Goal: Transaction & Acquisition: Purchase product/service

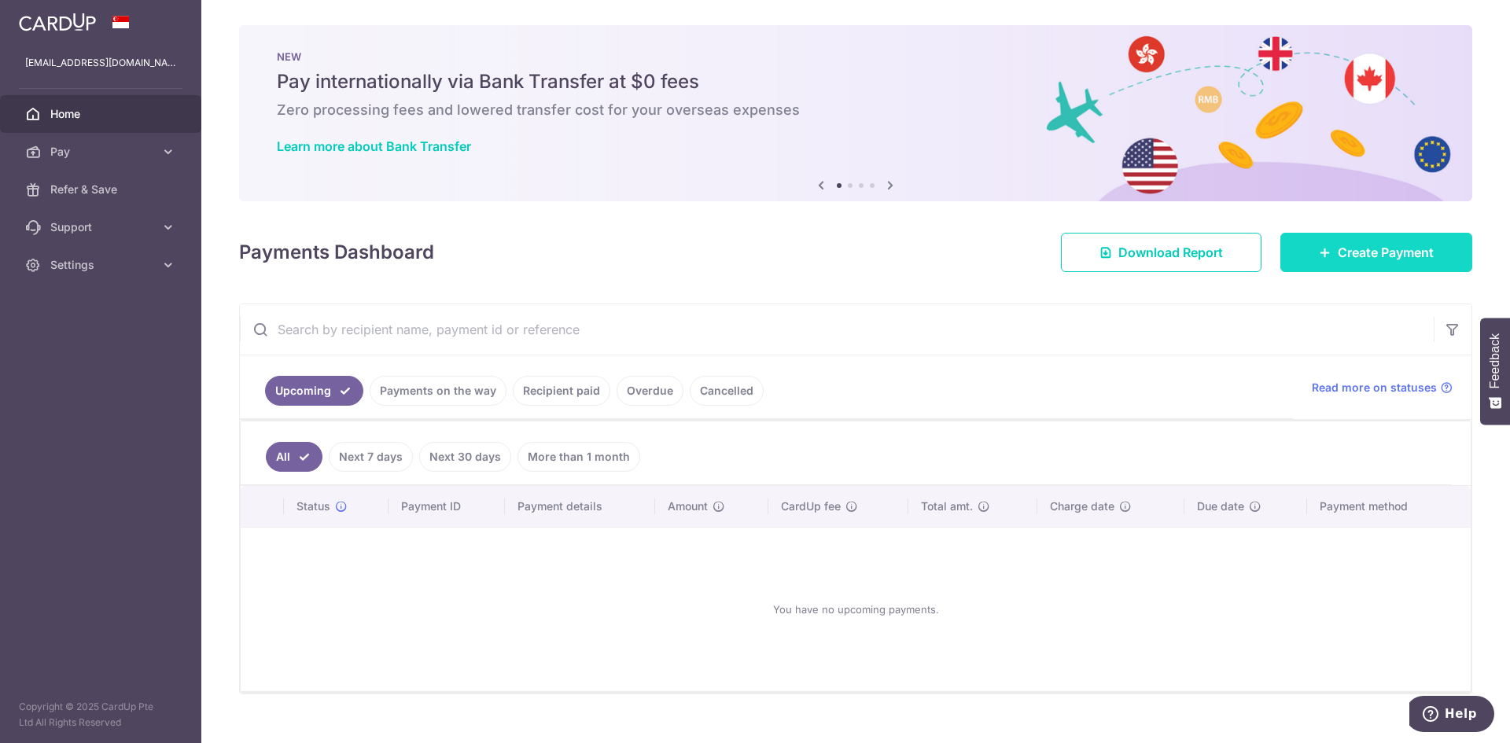
click at [1322, 249] on icon at bounding box center [1325, 252] width 13 height 13
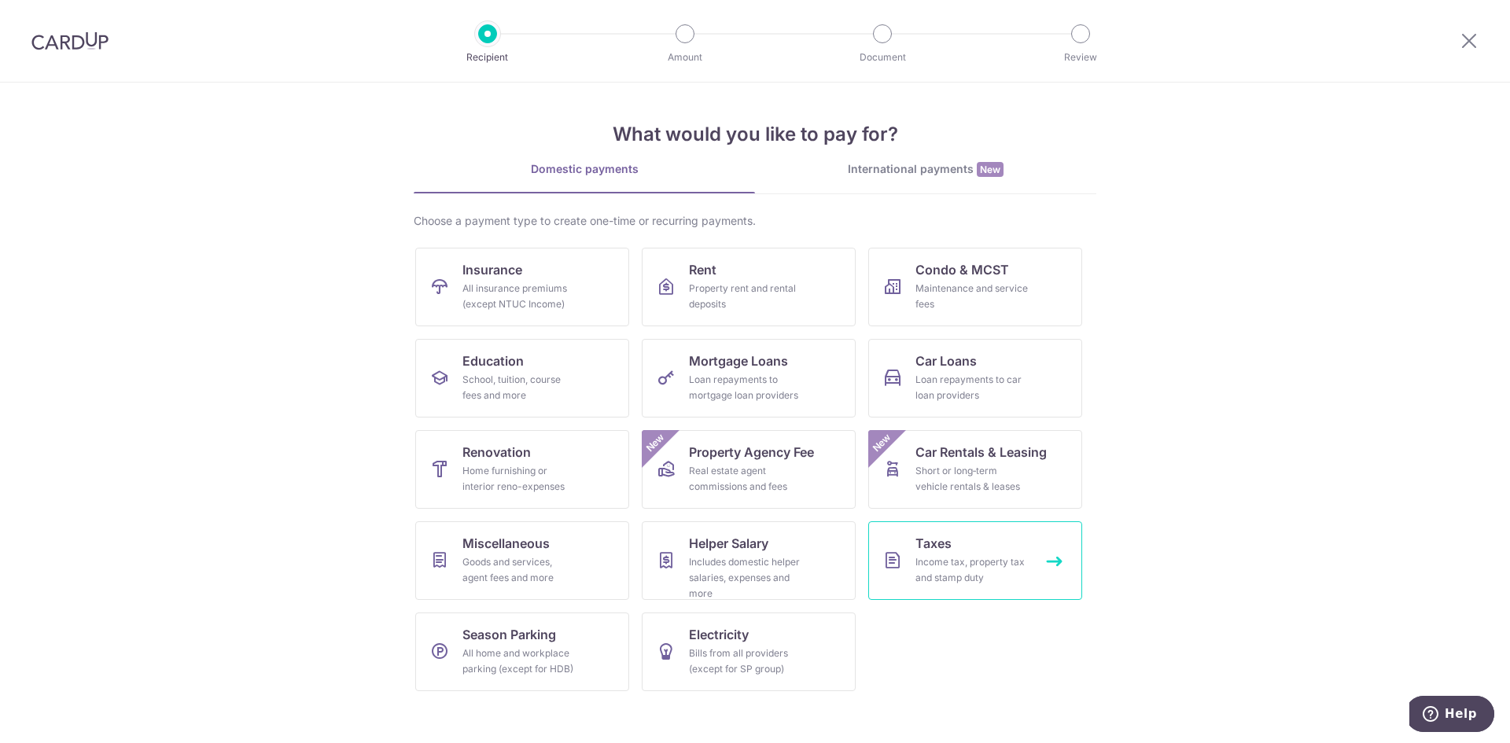
click at [961, 555] on div "Income tax, property tax and stamp duty" at bounding box center [972, 570] width 113 height 31
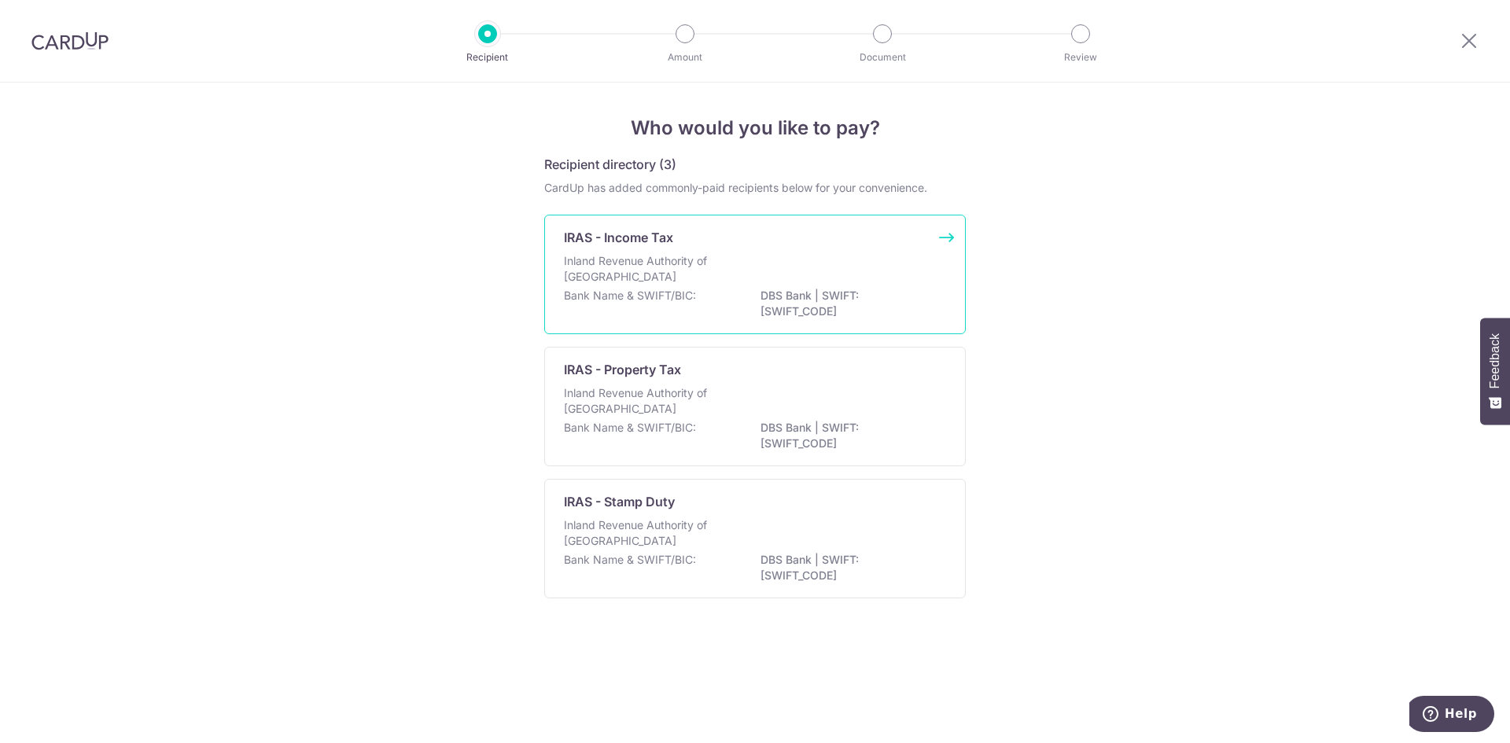
click at [840, 263] on div "Inland Revenue Authority of [GEOGRAPHIC_DATA]" at bounding box center [755, 270] width 382 height 35
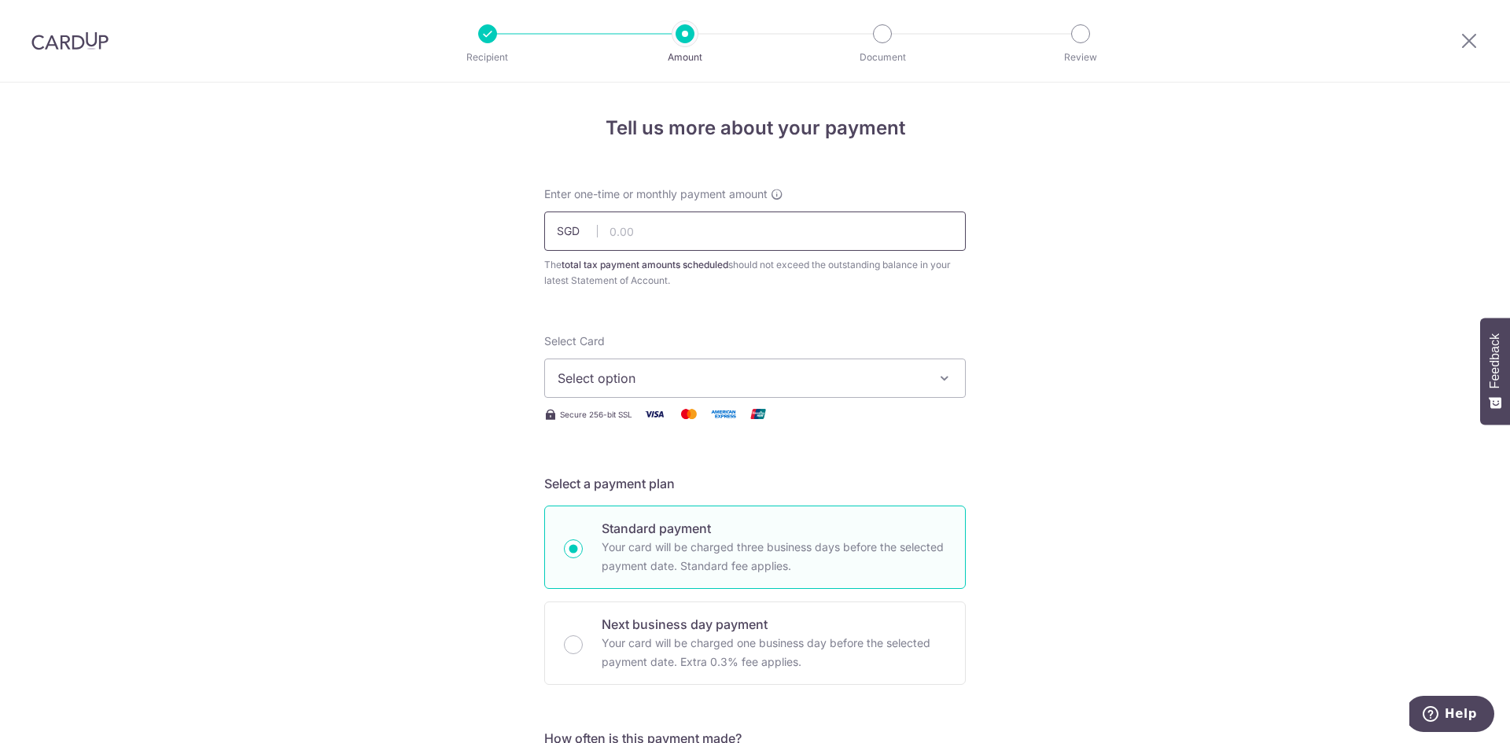
click at [784, 234] on input "text" at bounding box center [755, 231] width 422 height 39
click at [767, 365] on button "Select option" at bounding box center [755, 378] width 422 height 39
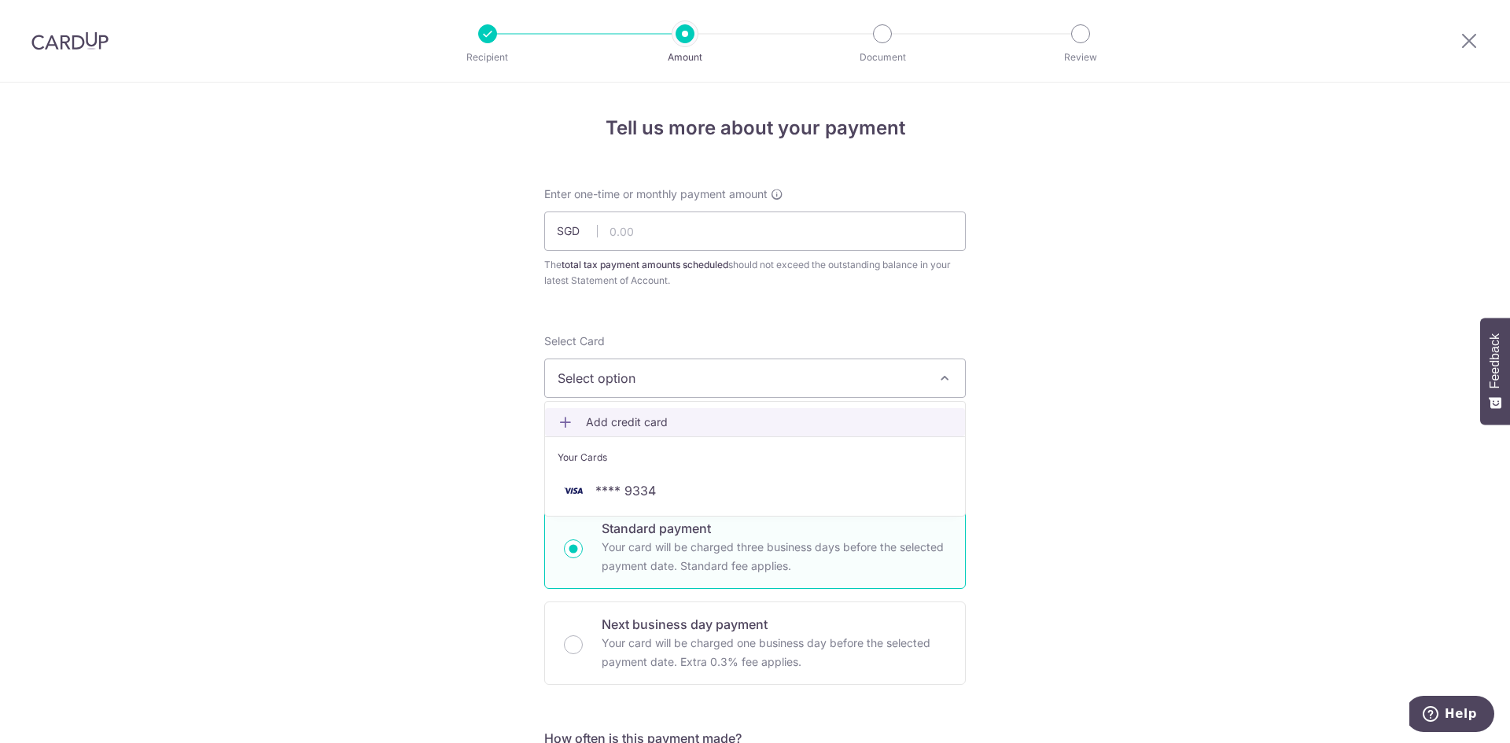
click at [680, 425] on span "Add credit card" at bounding box center [769, 423] width 367 height 16
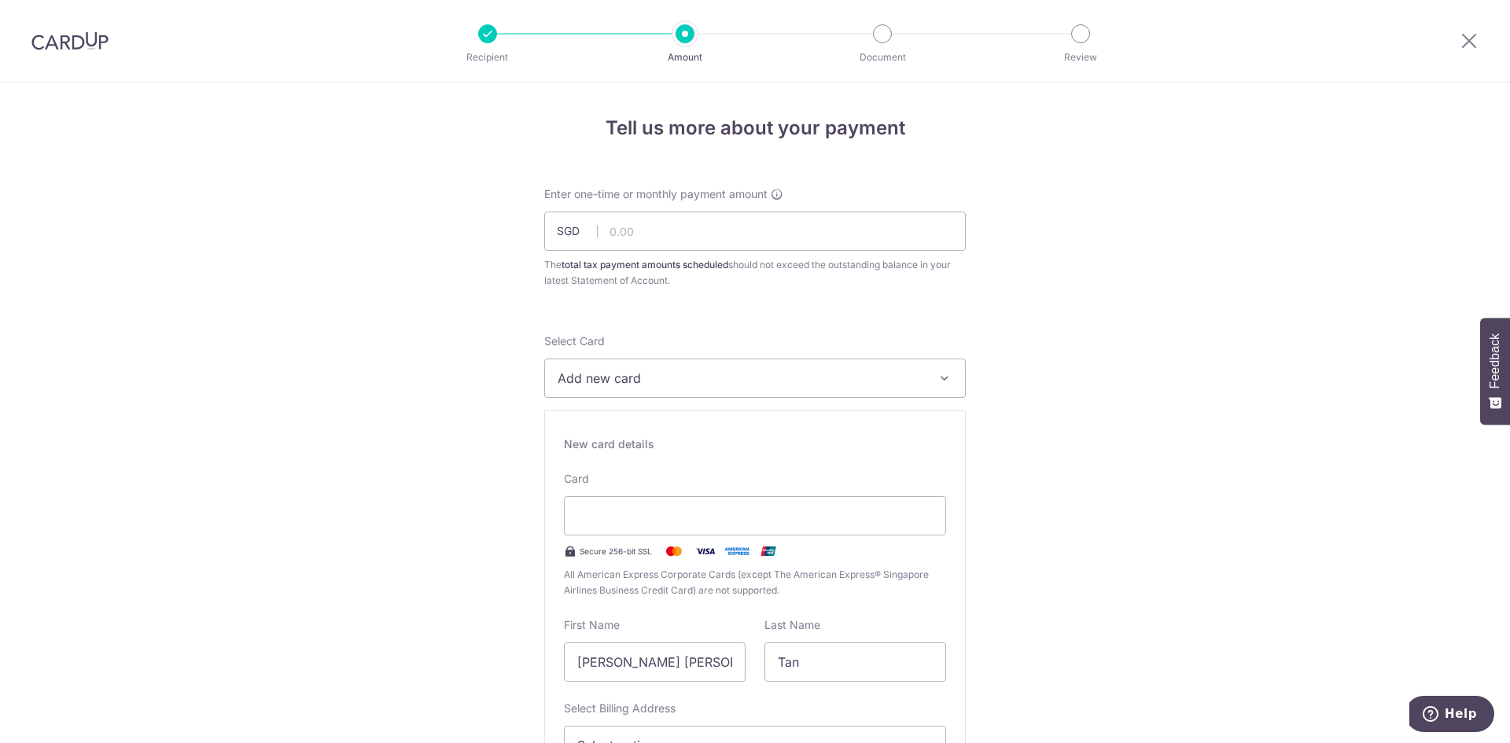
click at [571, 612] on div "New card details Card Secure 256-bit SSL All American Express Corporate Cards (…" at bounding box center [755, 637] width 422 height 452
drag, startPoint x: 676, startPoint y: 656, endPoint x: 518, endPoint y: 658, distance: 158.1
type input "Willie"
drag, startPoint x: 487, startPoint y: 646, endPoint x: 504, endPoint y: 621, distance: 30.5
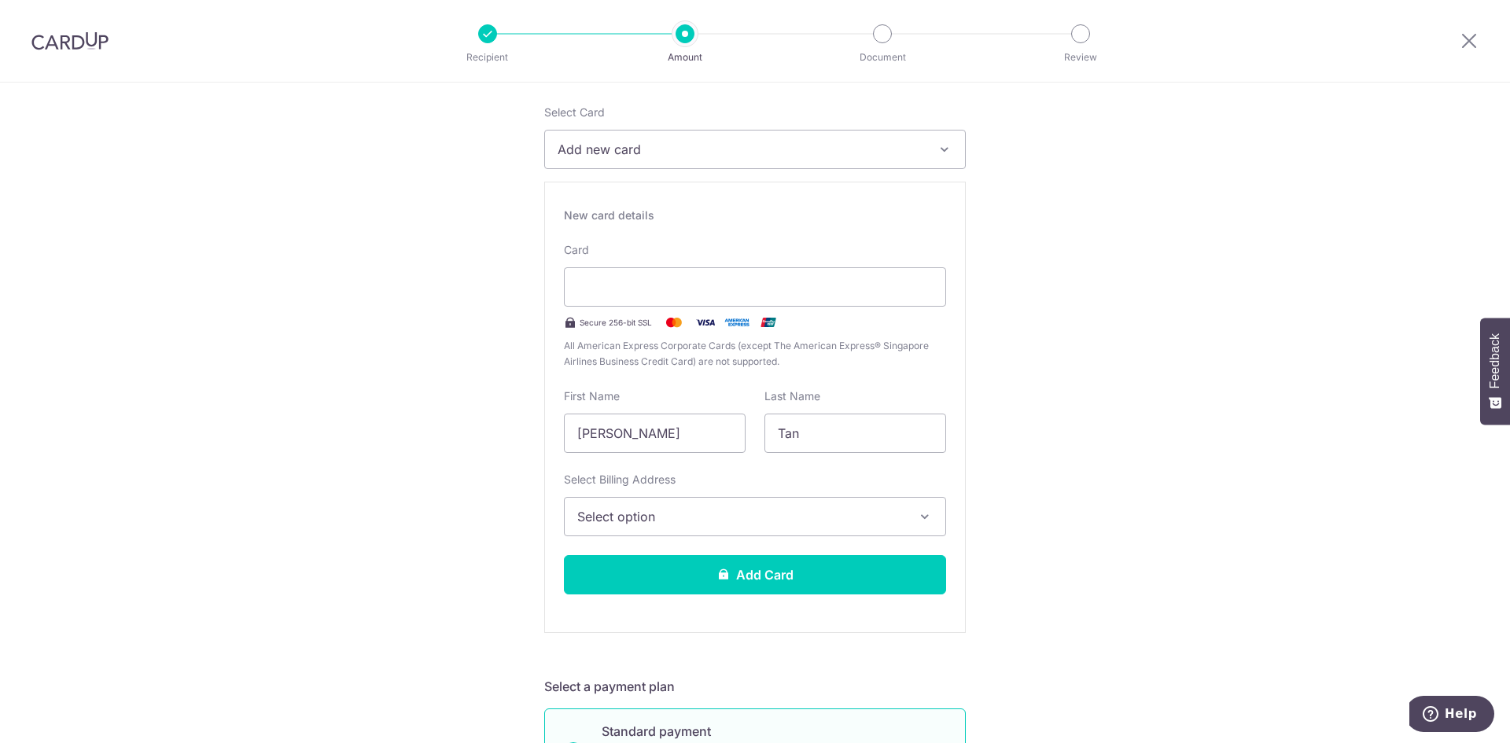
scroll to position [236, 0]
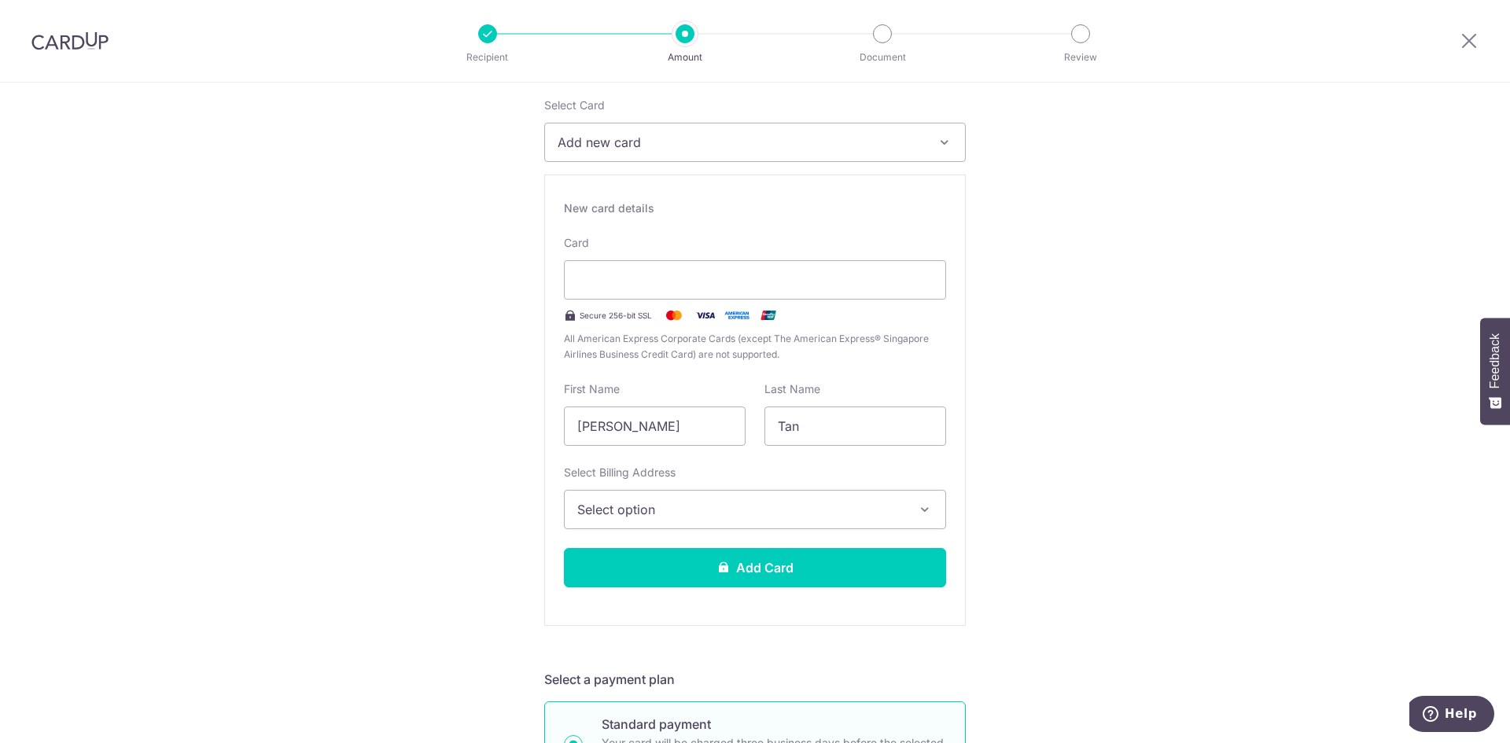
click at [644, 501] on span "Select option" at bounding box center [740, 509] width 327 height 19
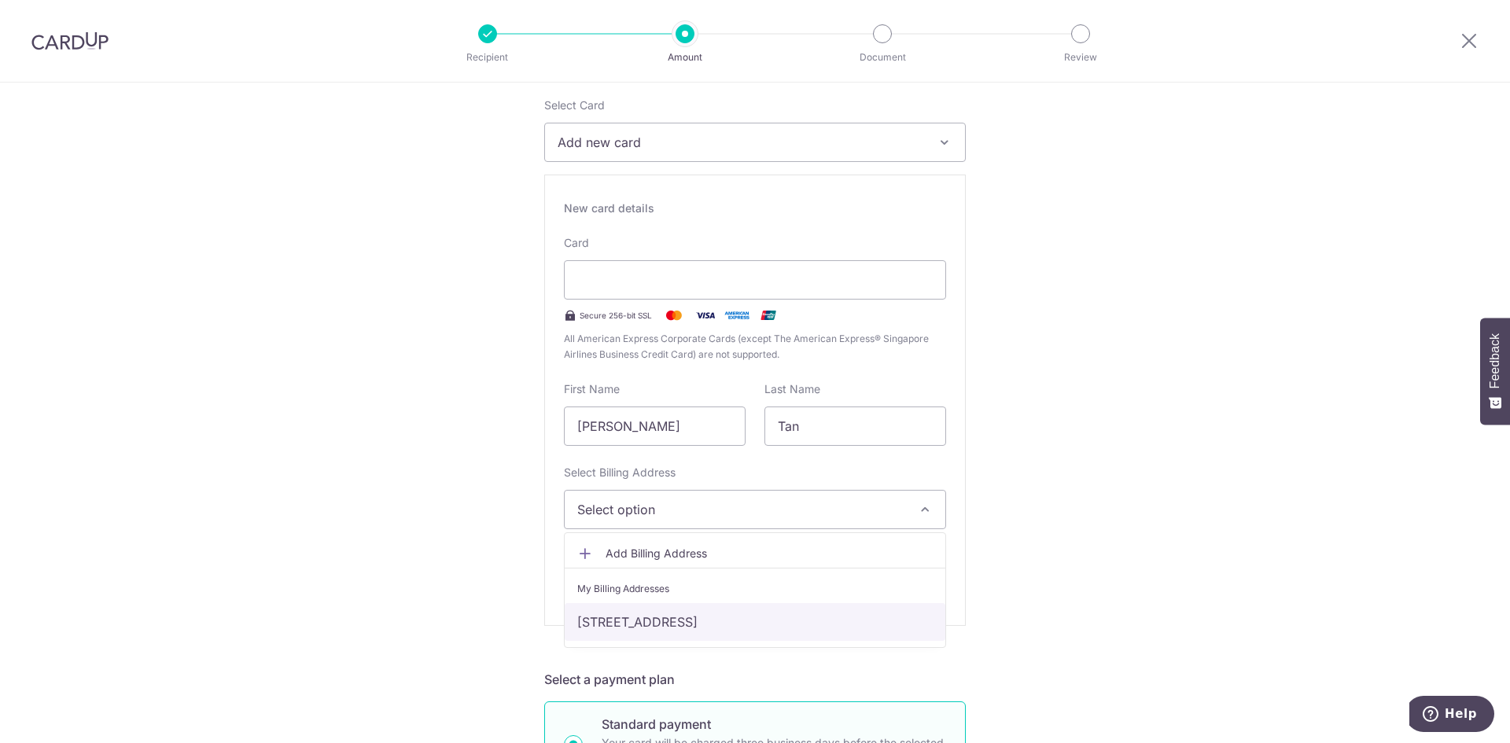
click at [643, 624] on link "[STREET_ADDRESS]" at bounding box center [755, 622] width 381 height 38
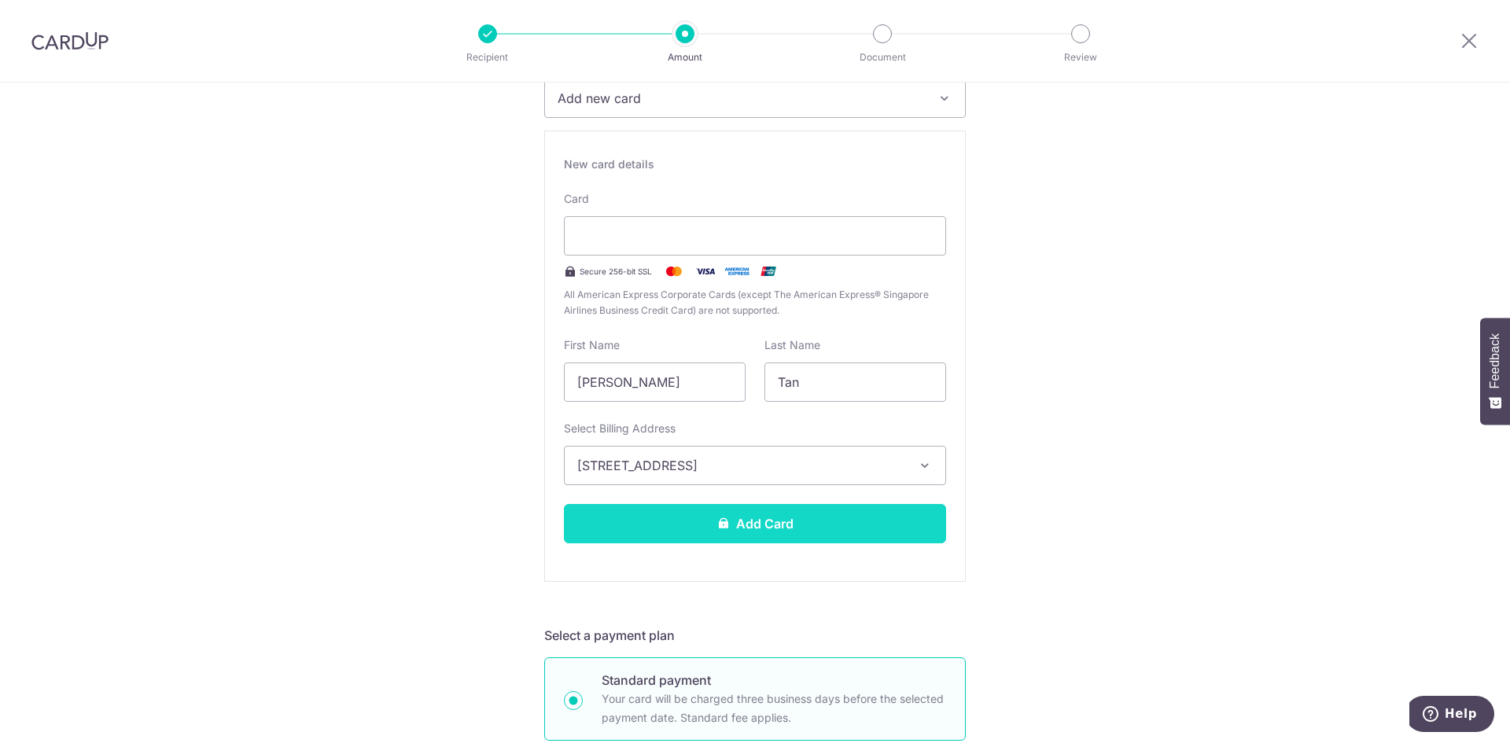
scroll to position [315, 0]
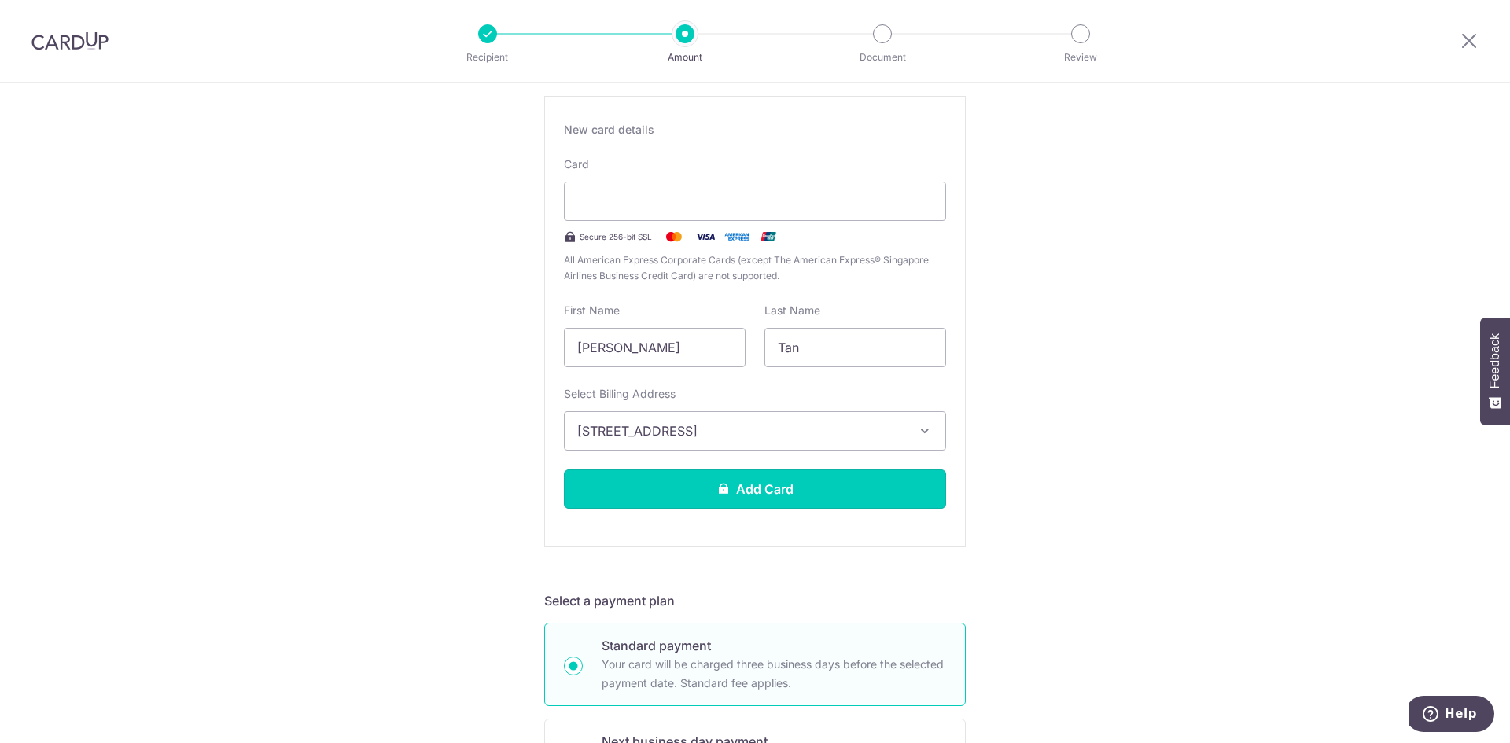
click at [698, 493] on button "Add Card" at bounding box center [755, 489] width 382 height 39
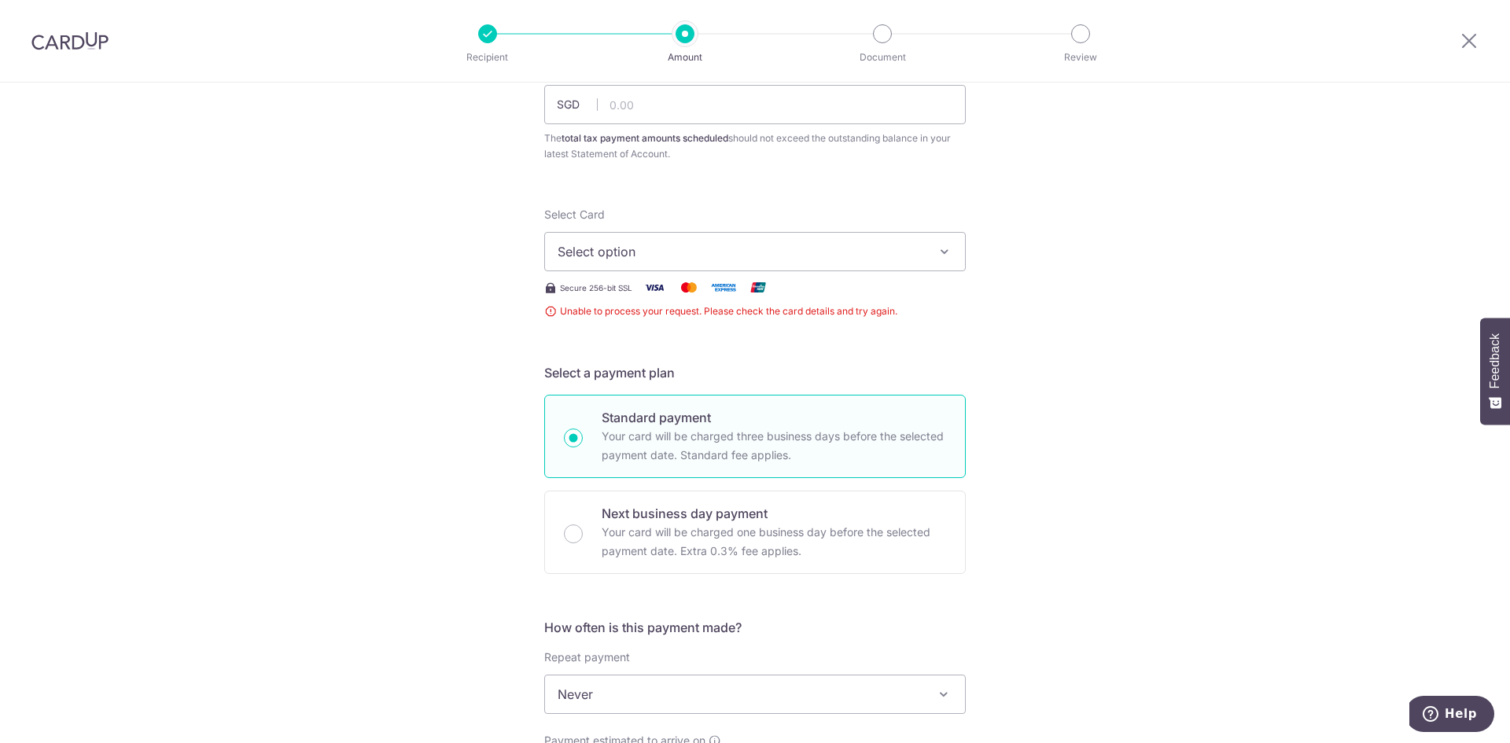
scroll to position [112, 0]
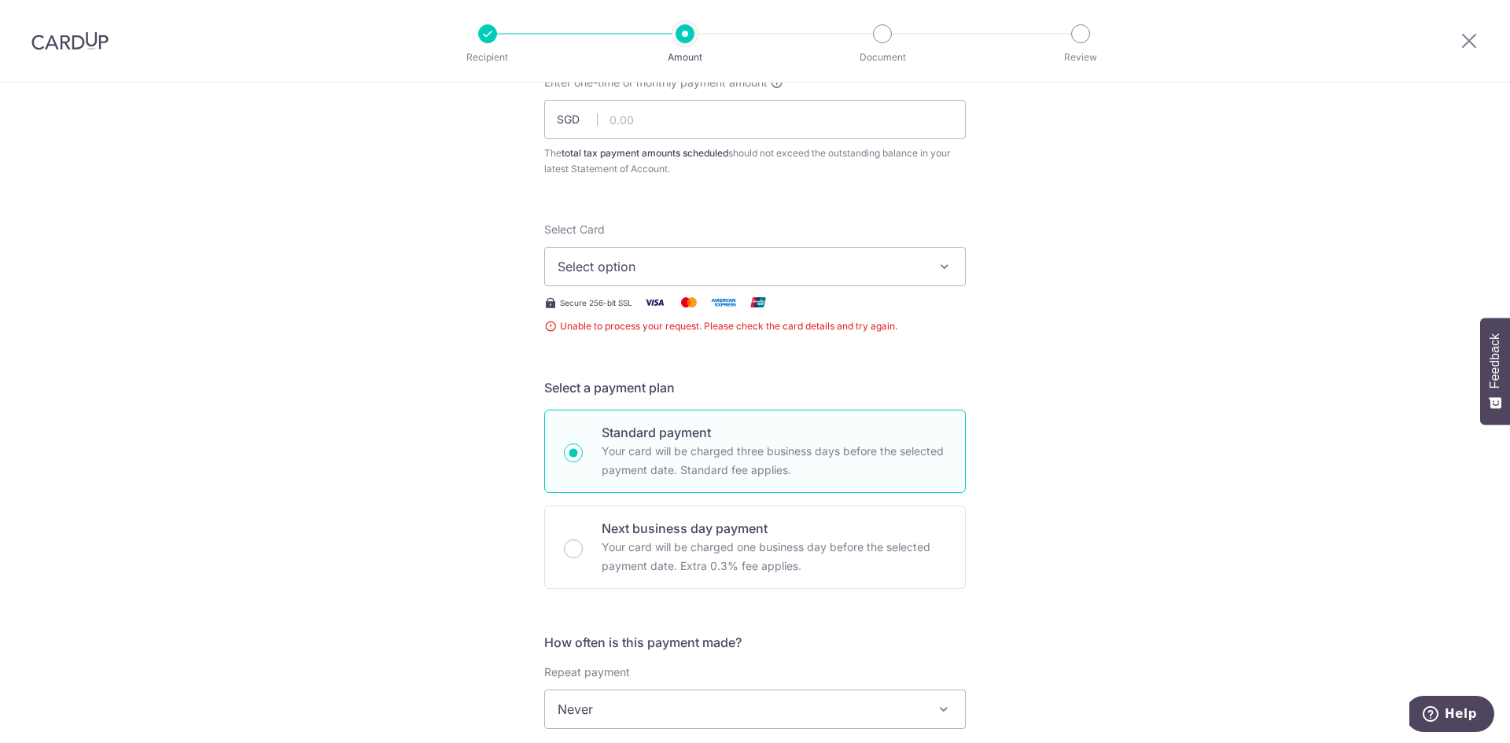
click at [865, 275] on span "Select option" at bounding box center [741, 266] width 367 height 19
click at [1028, 307] on div "Tell us more about your payment Enter one-time or monthly payment amount SGD Th…" at bounding box center [755, 709] width 1510 height 1477
click at [903, 274] on span "Select option" at bounding box center [741, 266] width 367 height 19
click at [868, 303] on span "Add credit card" at bounding box center [769, 311] width 367 height 16
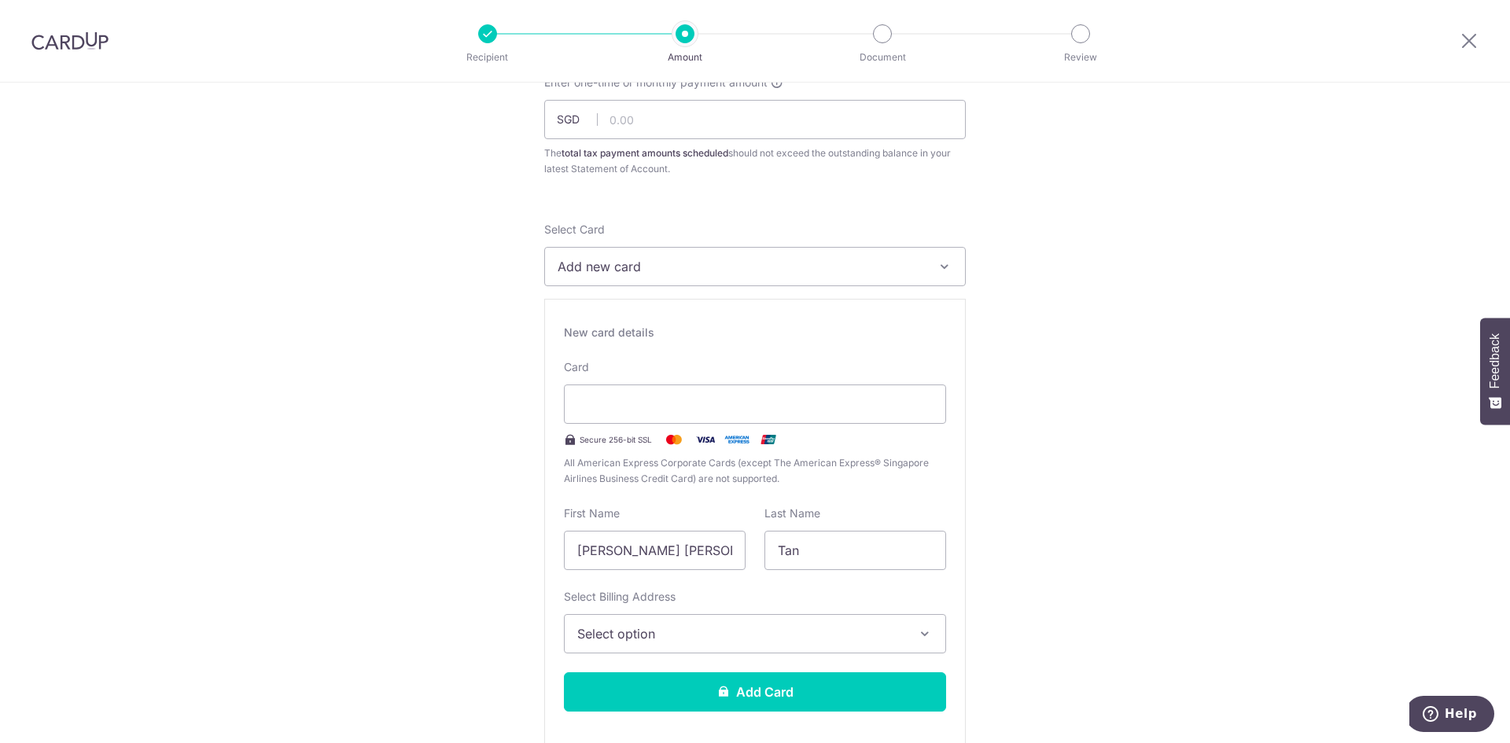
click at [777, 372] on div "Card Secure 256-bit SSL All American Express Corporate Cards (except The Americ…" at bounding box center [755, 423] width 382 height 127
click at [692, 636] on span "Select option" at bounding box center [740, 634] width 327 height 19
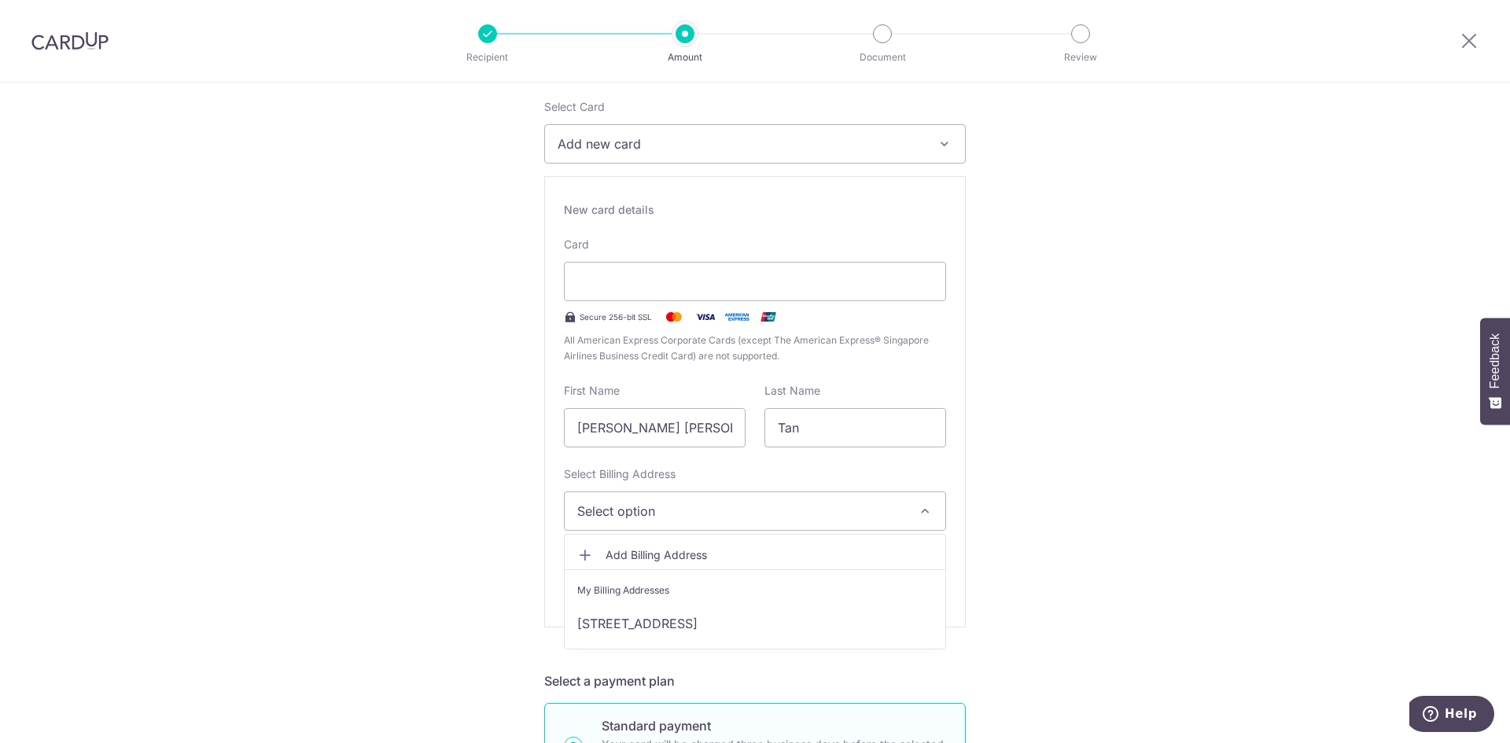
scroll to position [269, 0]
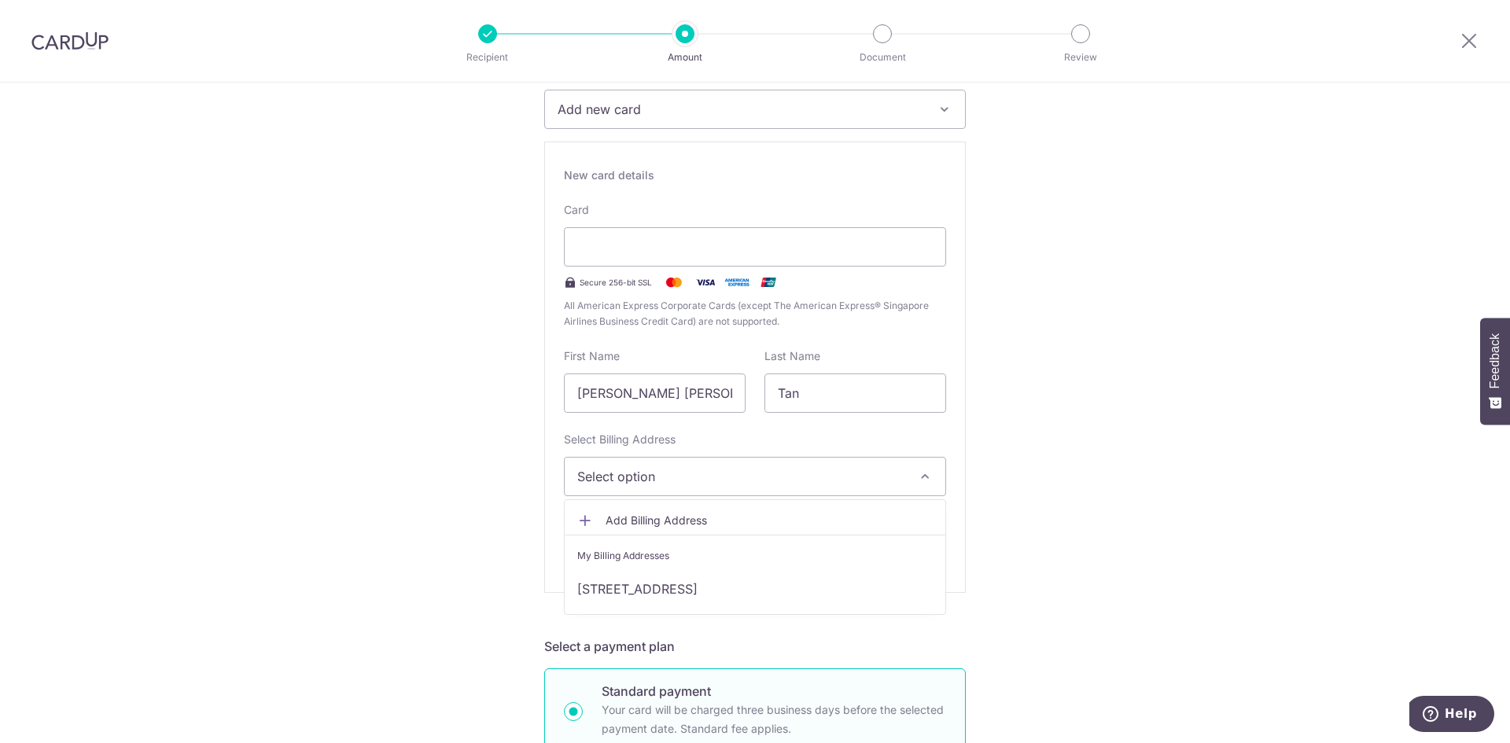
click at [728, 610] on ul "Add Billing Address My Billing Addresses 77 PUNGGOL CENTRAL, 03-80, Singapore, …" at bounding box center [755, 558] width 382 height 116
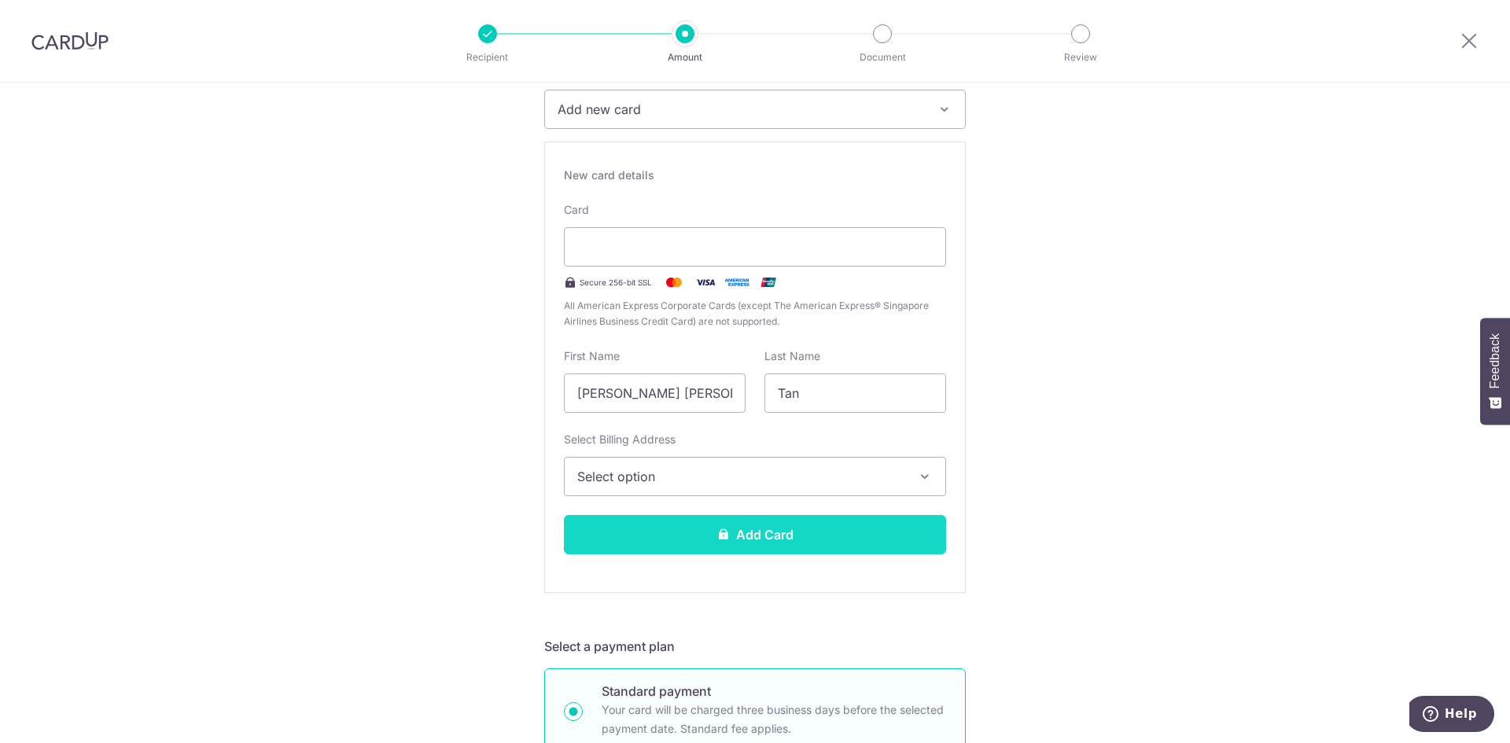
click at [743, 547] on button "Add Card" at bounding box center [755, 534] width 382 height 39
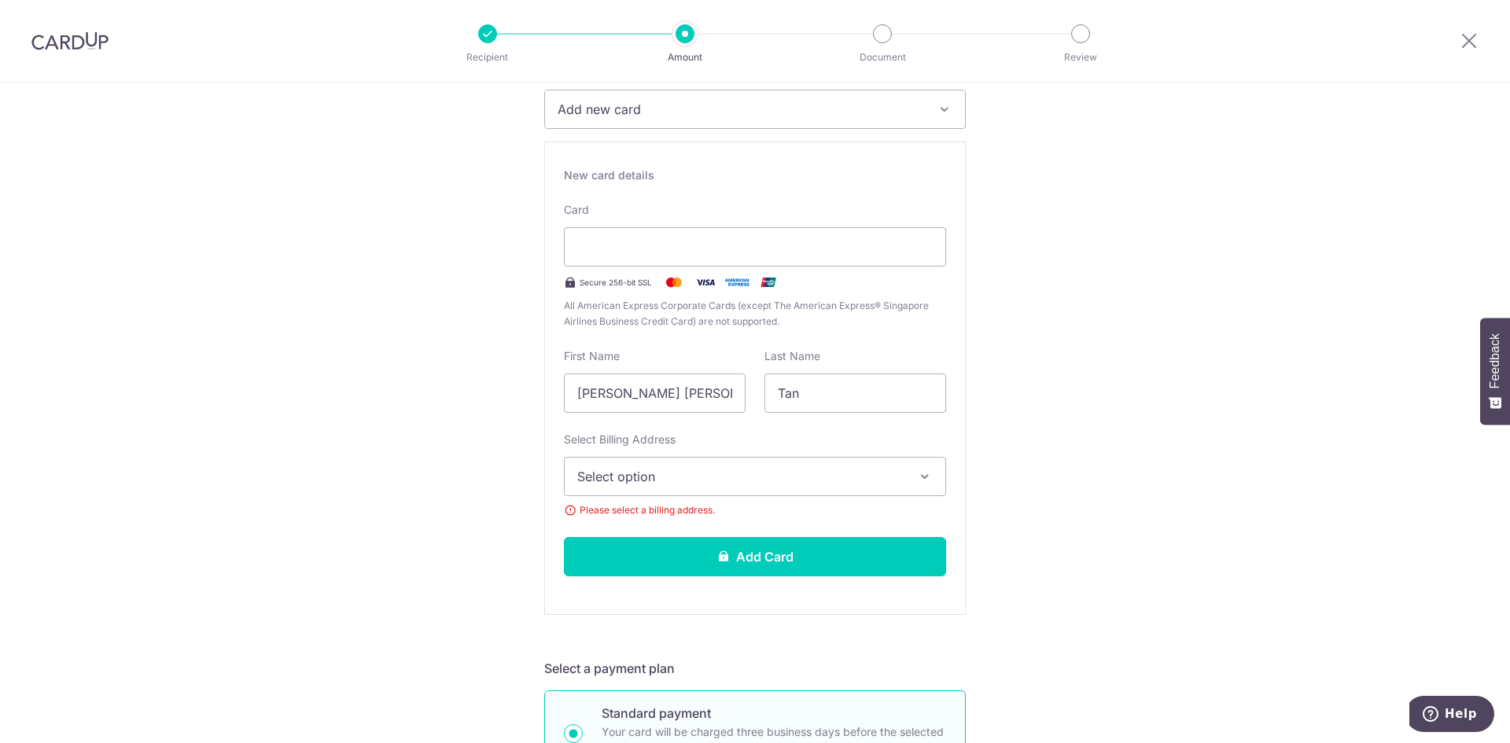
click at [740, 481] on span "Select option" at bounding box center [740, 476] width 327 height 19
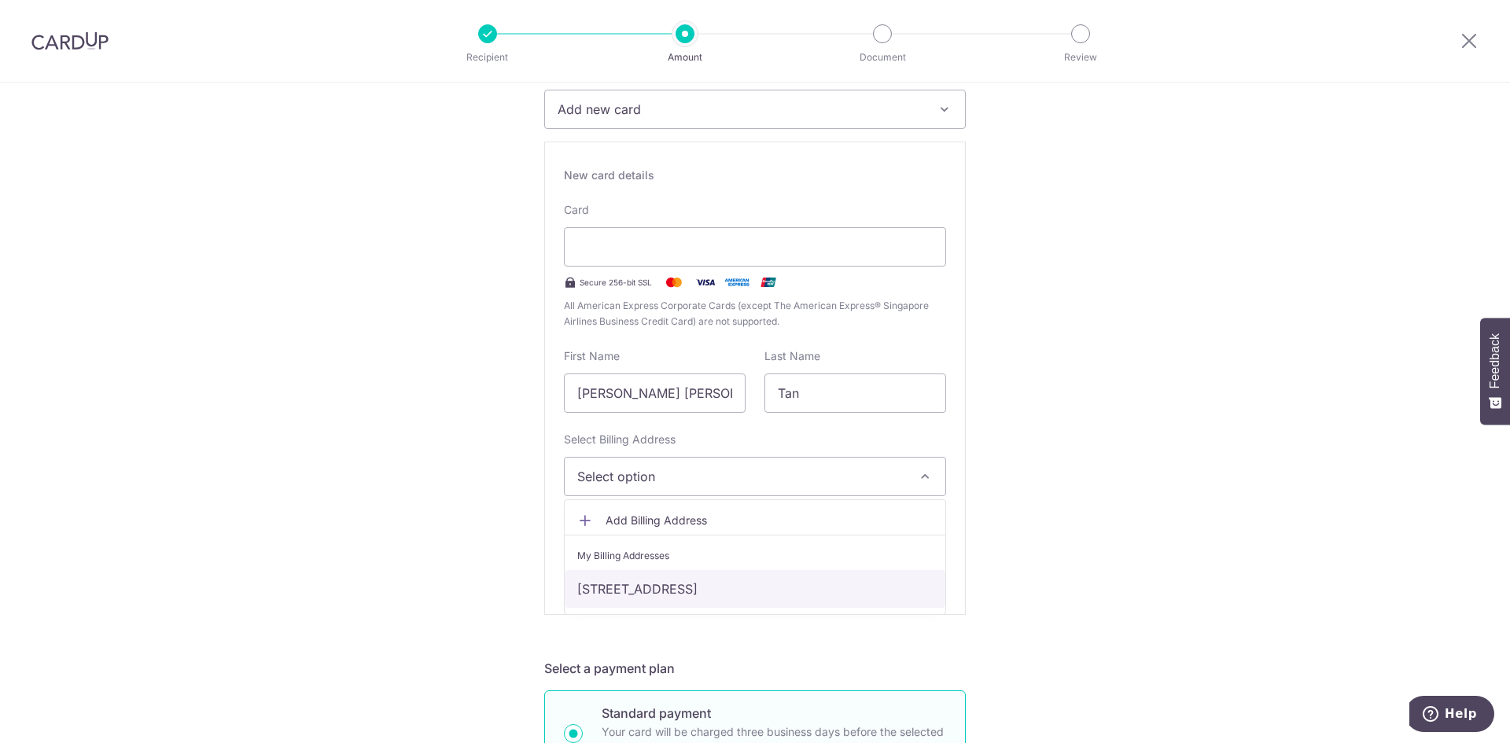
click at [716, 586] on link "[STREET_ADDRESS]" at bounding box center [755, 589] width 381 height 38
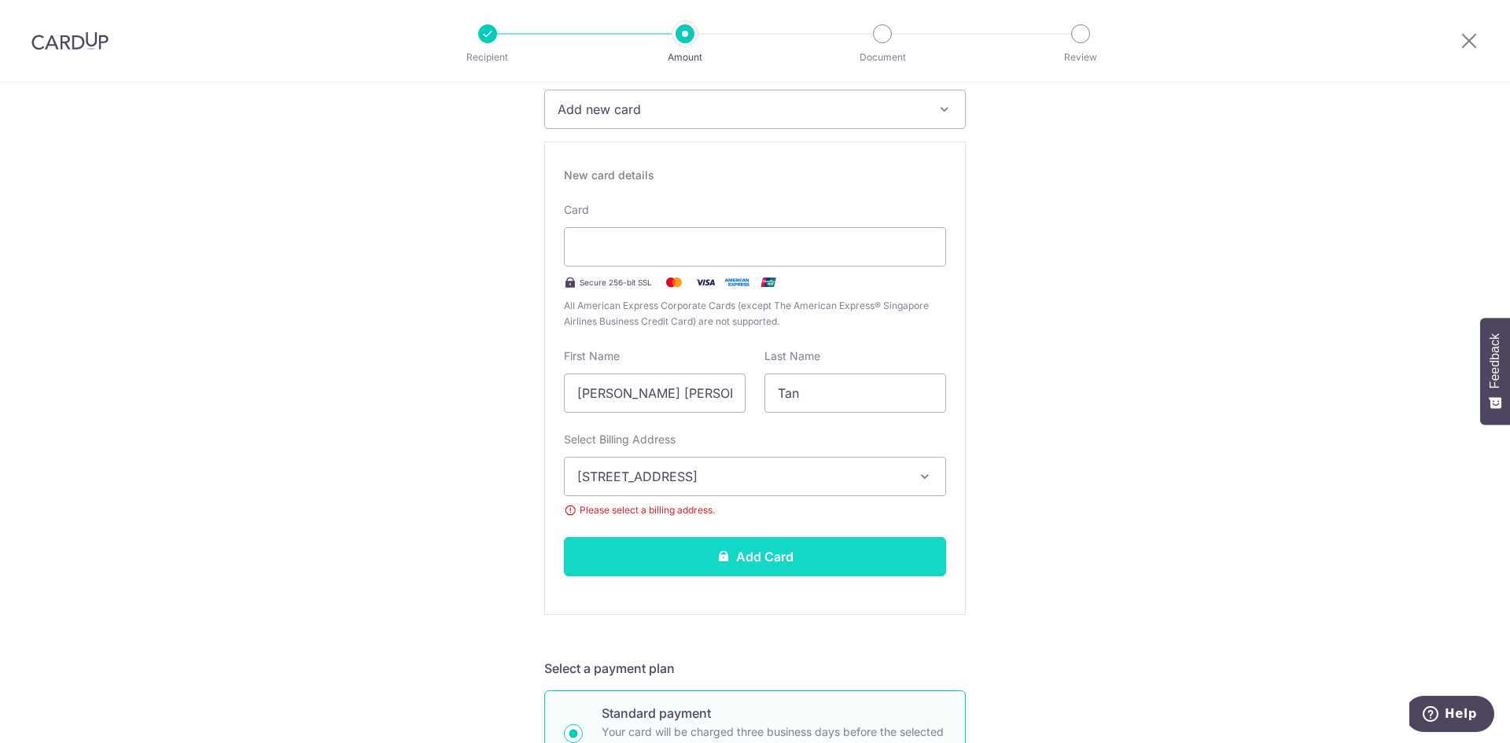
click at [738, 549] on button "Add Card" at bounding box center [755, 556] width 382 height 39
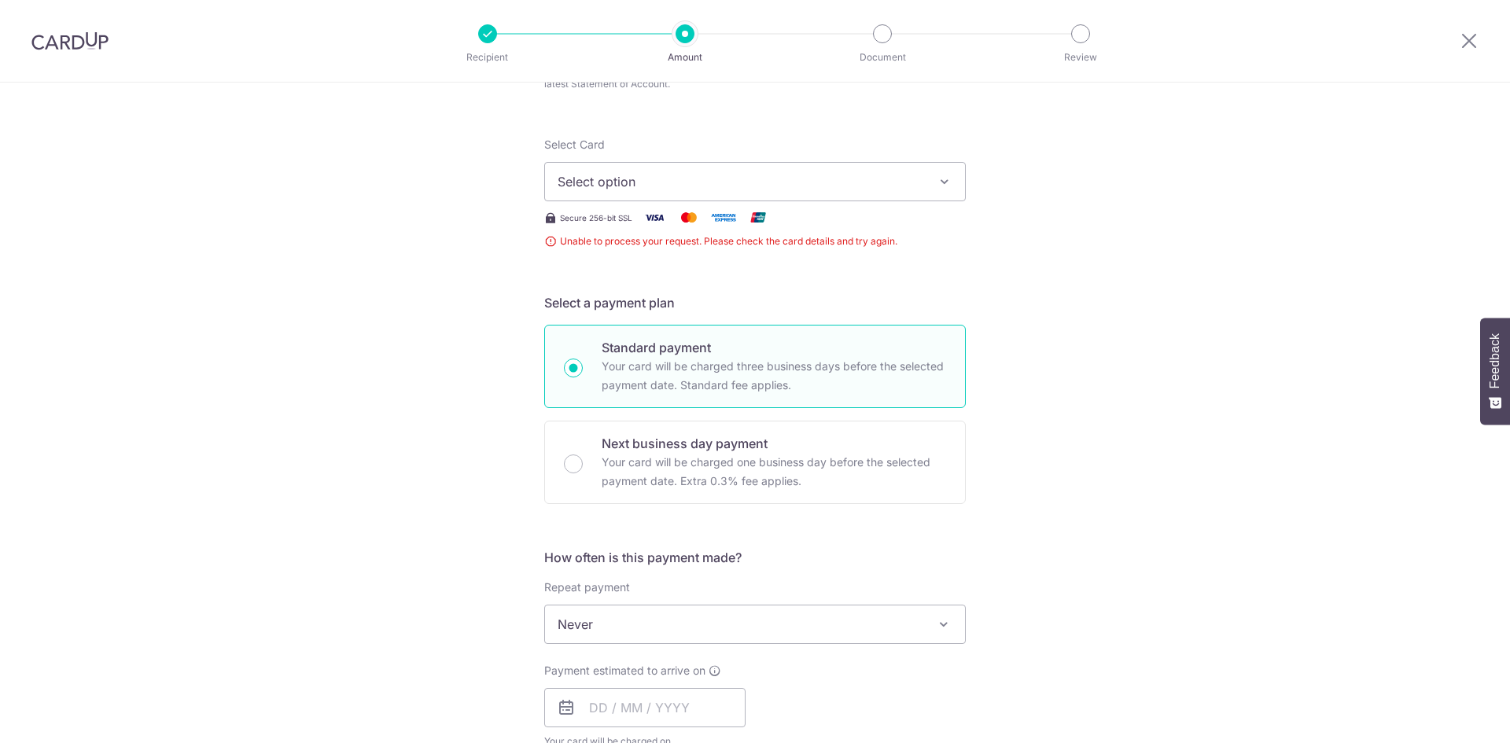
scroll to position [190, 0]
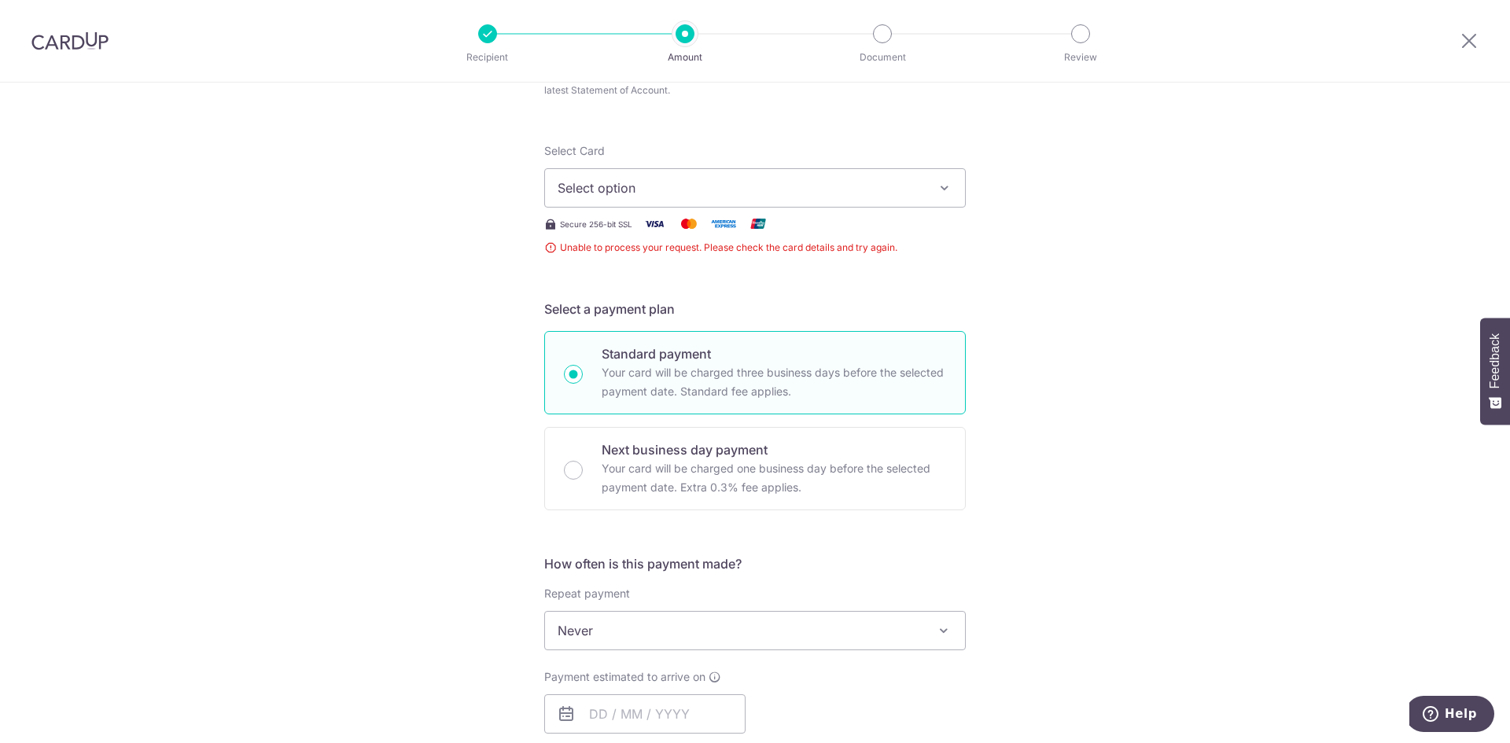
click at [939, 195] on icon "button" at bounding box center [945, 188] width 16 height 16
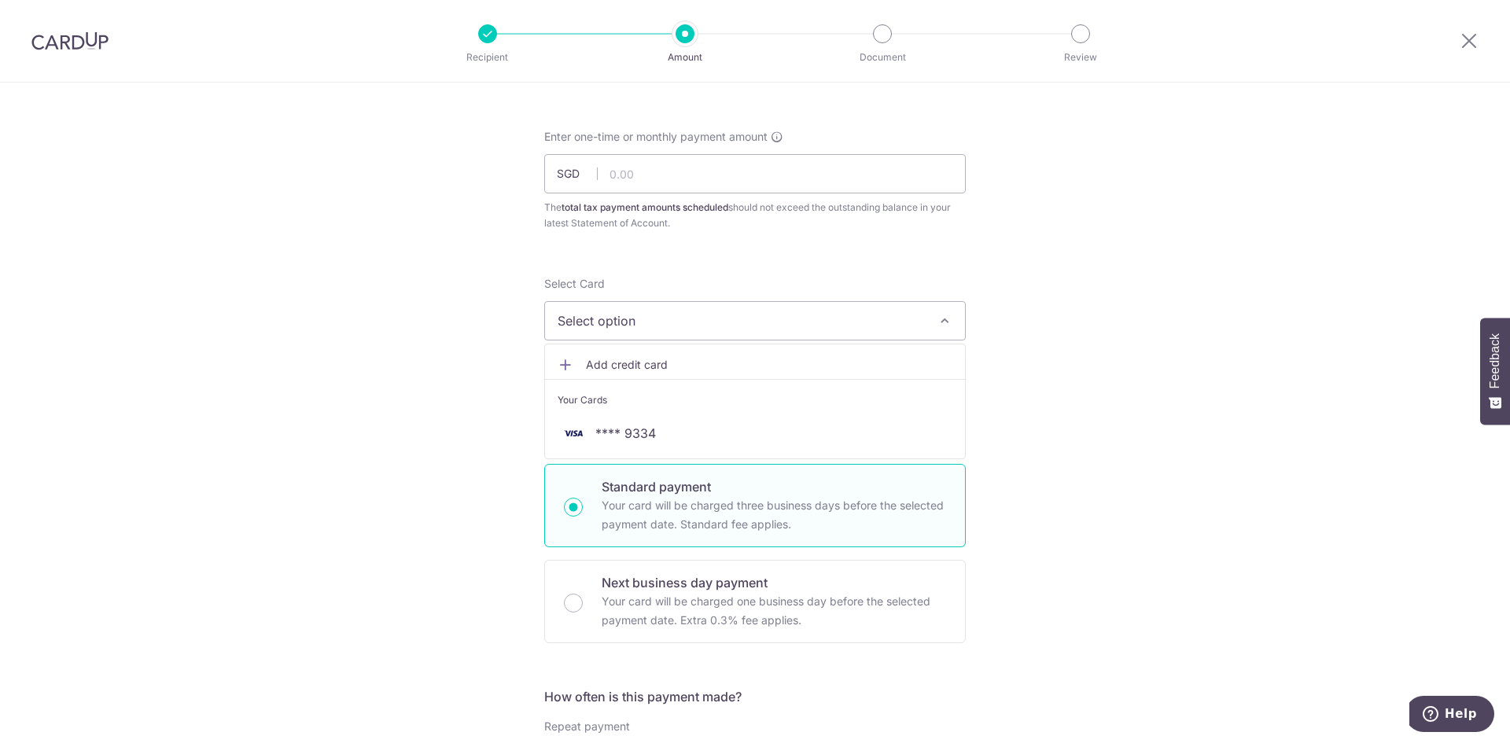
scroll to position [0, 0]
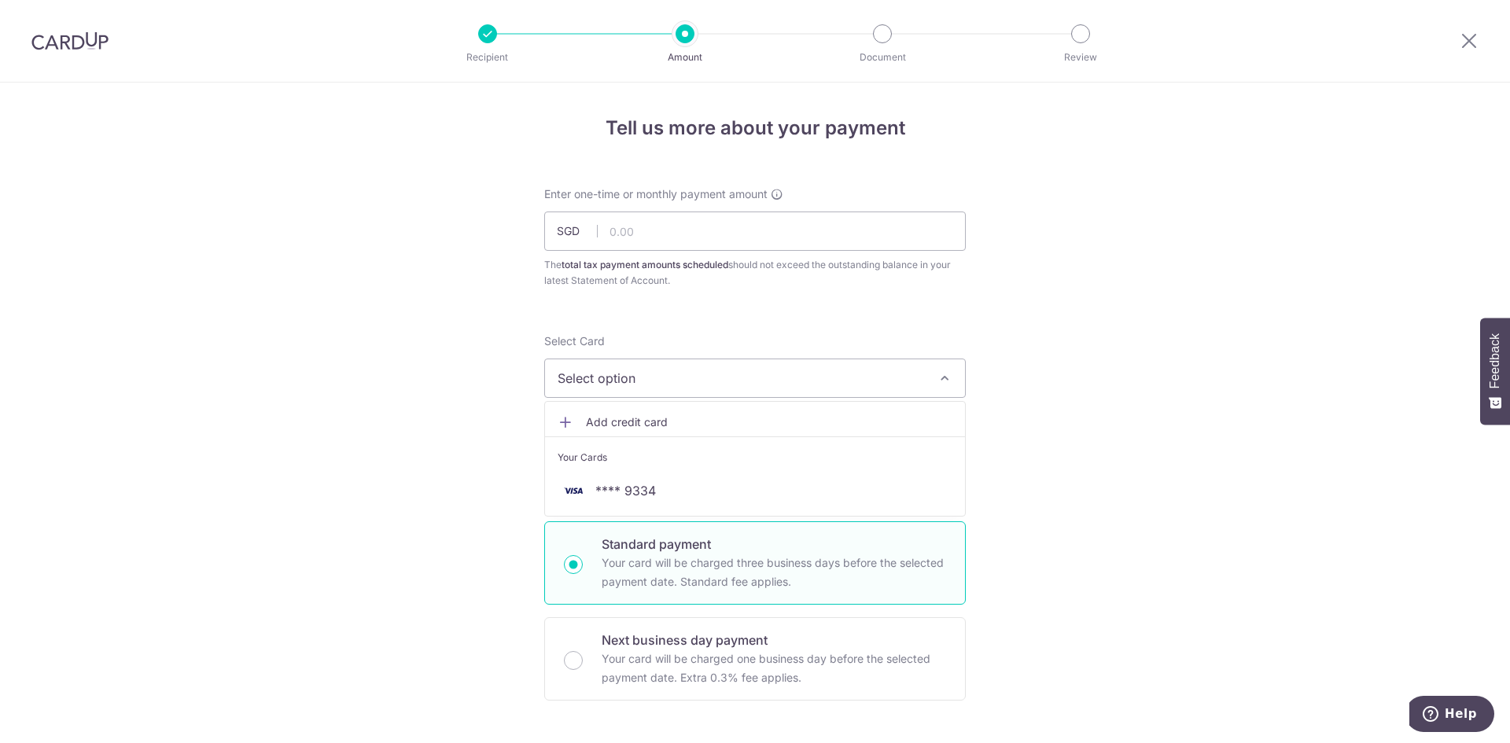
click at [703, 419] on span "Add credit card" at bounding box center [769, 423] width 367 height 16
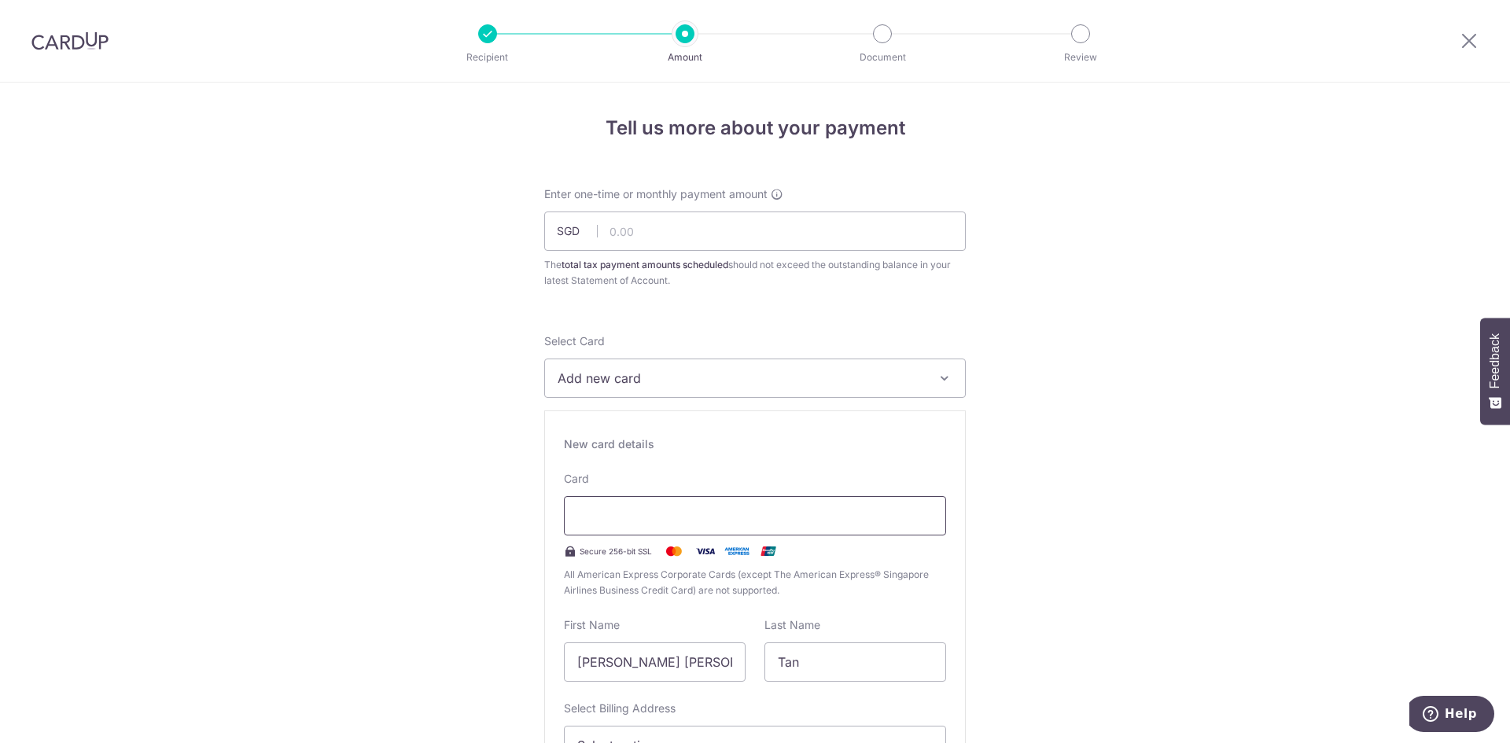
click at [637, 500] on div at bounding box center [755, 515] width 382 height 39
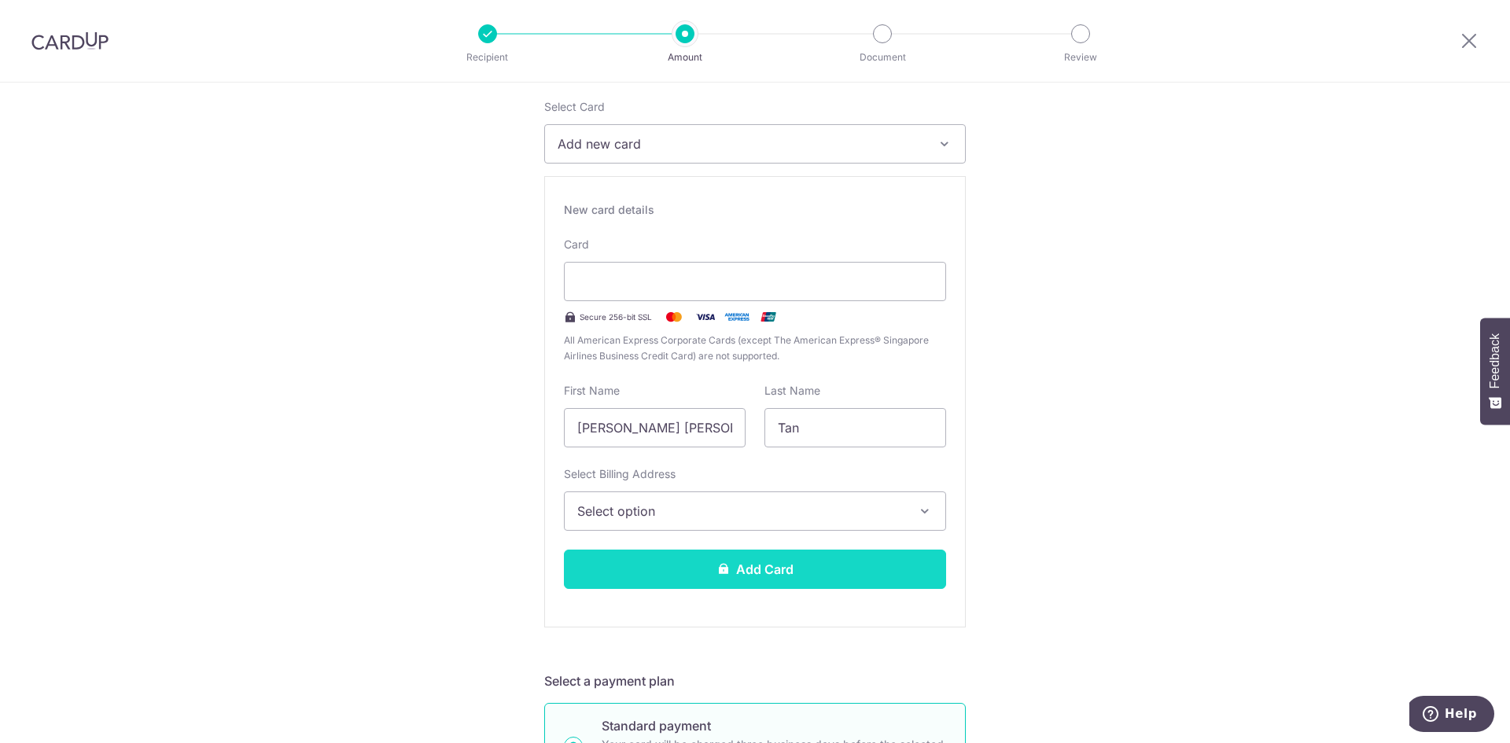
scroll to position [236, 0]
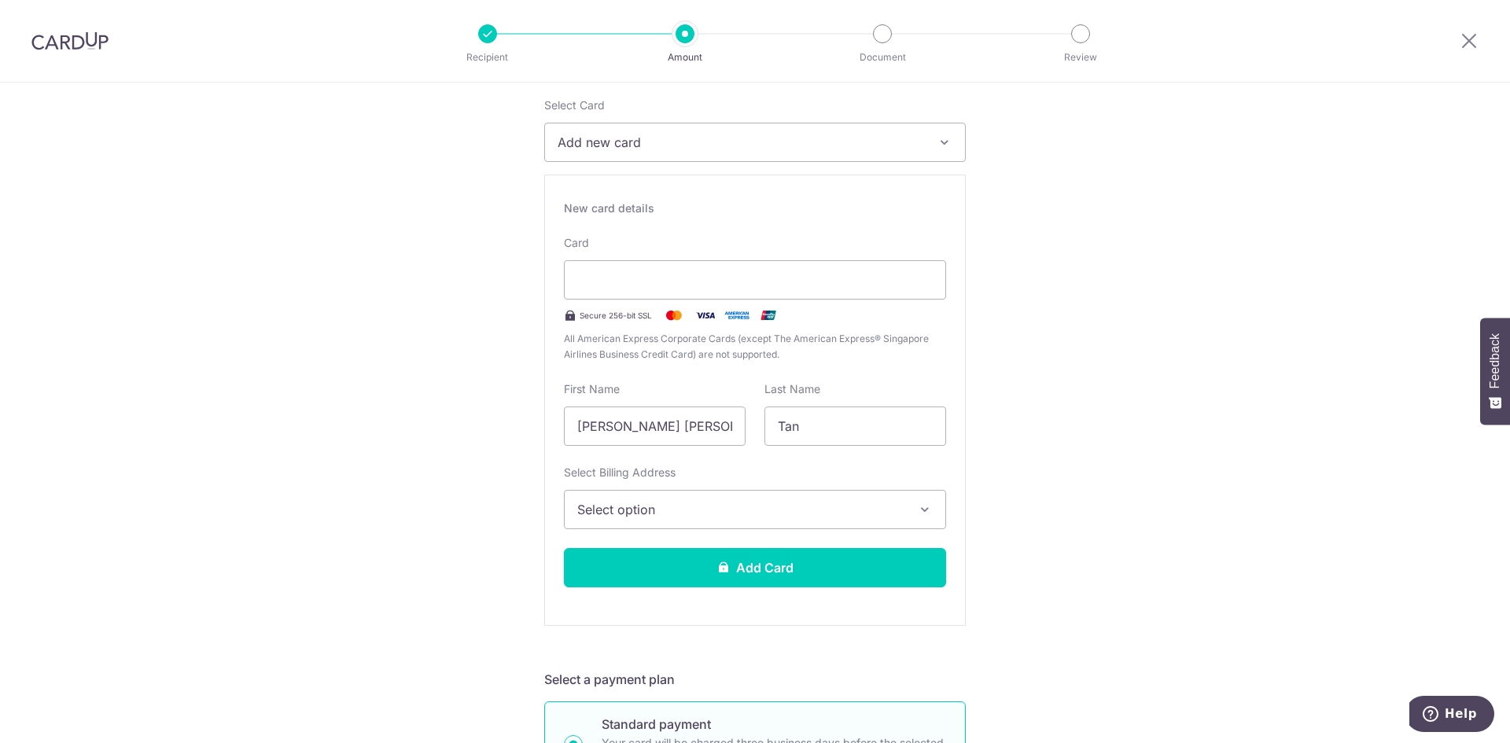
click at [694, 524] on button "Select option" at bounding box center [755, 509] width 382 height 39
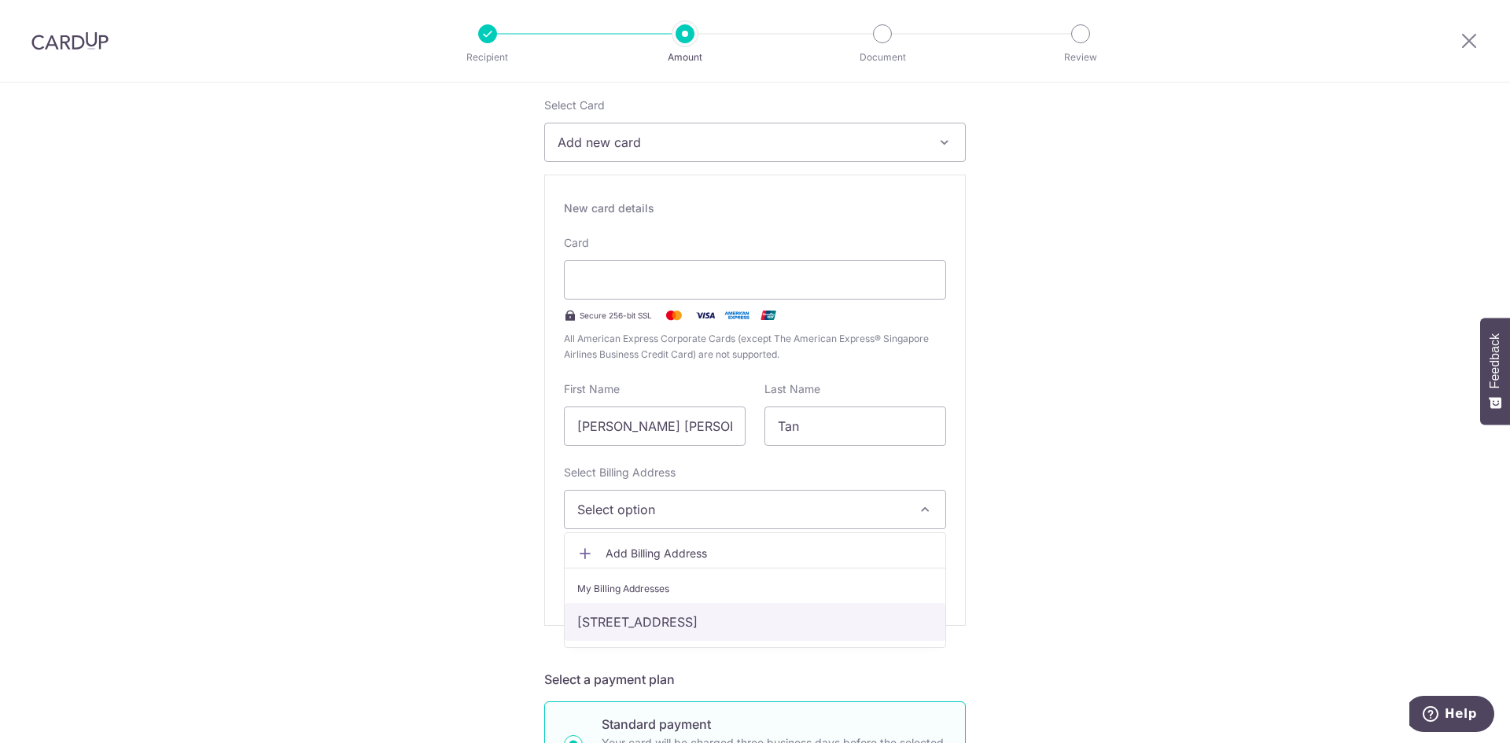
click at [691, 625] on link "[STREET_ADDRESS]" at bounding box center [755, 622] width 381 height 38
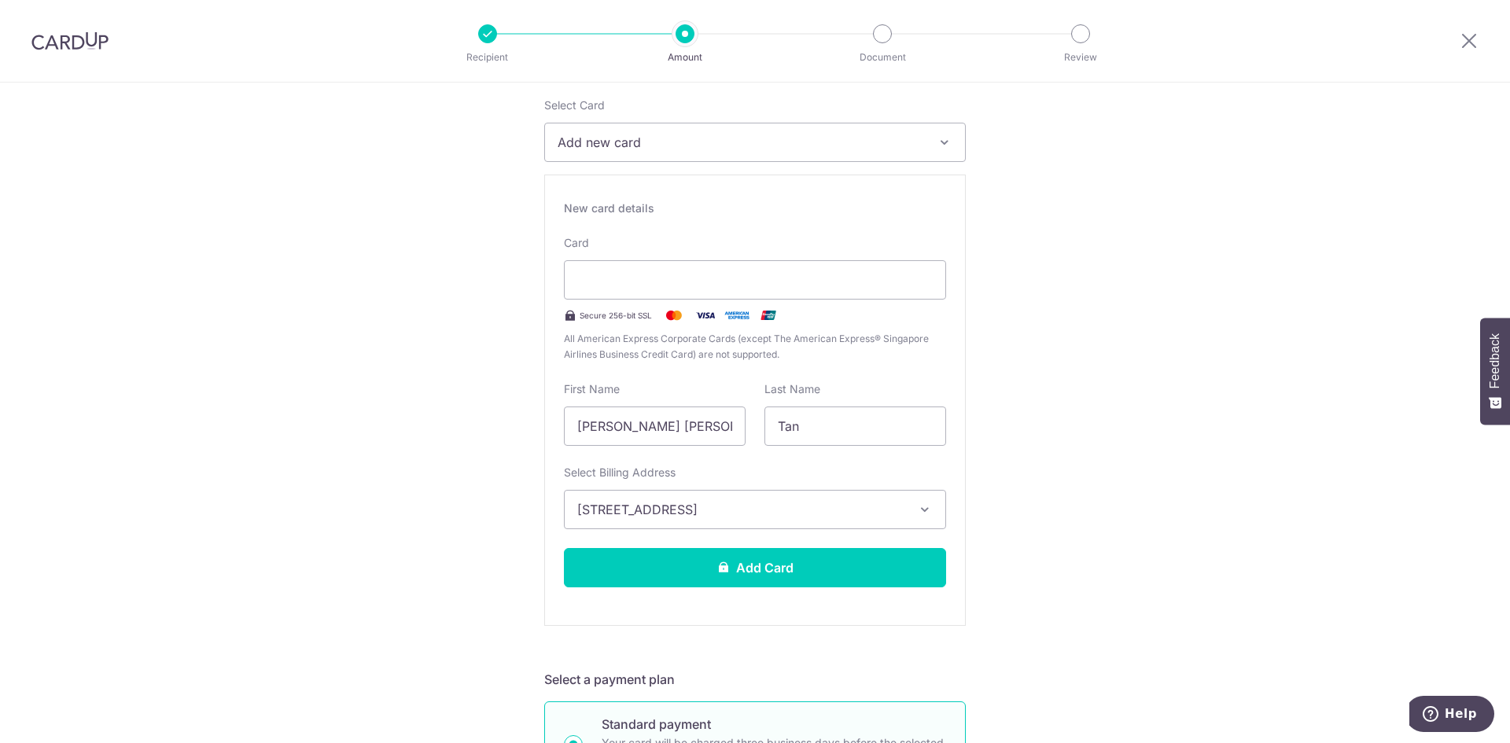
drag, startPoint x: 377, startPoint y: 549, endPoint x: 436, endPoint y: 549, distance: 59.0
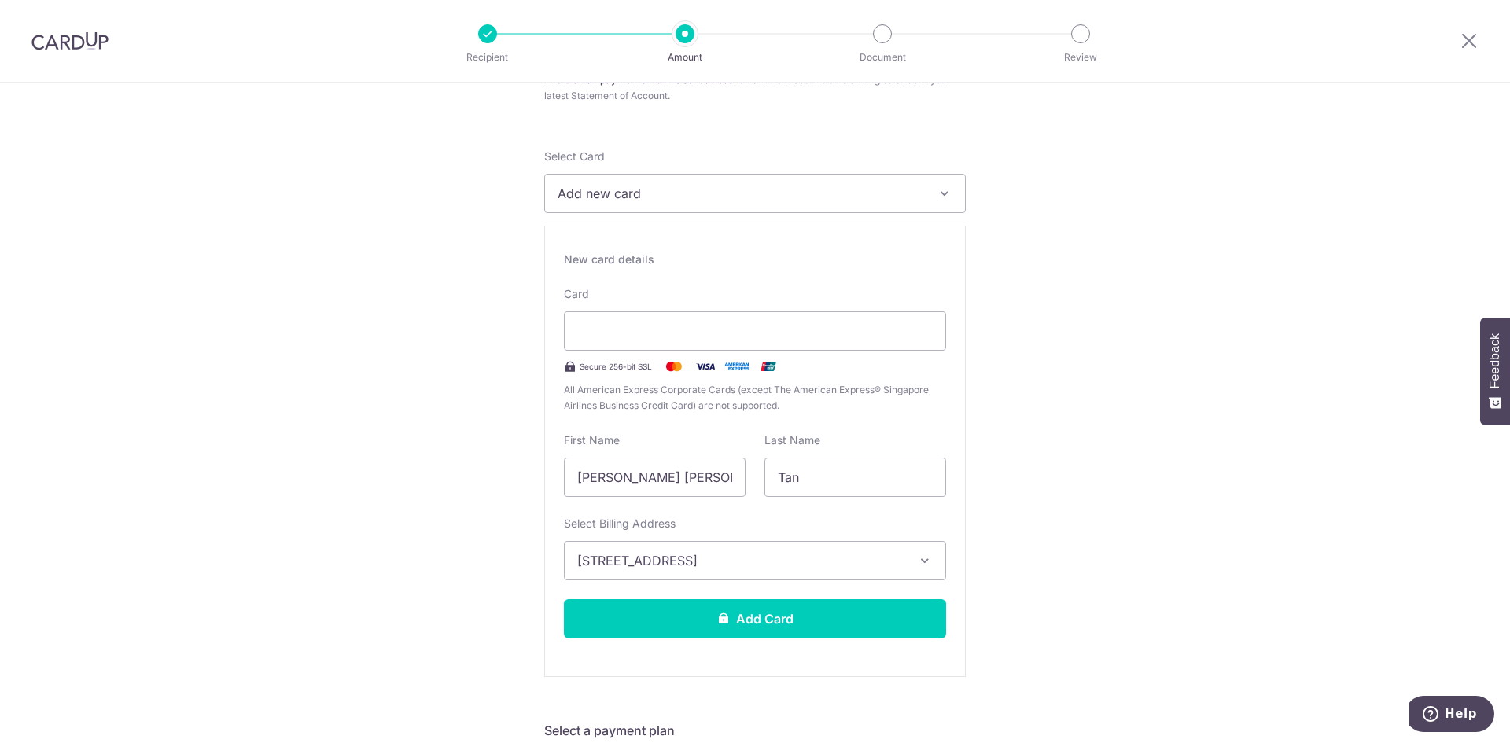
scroll to position [0, 0]
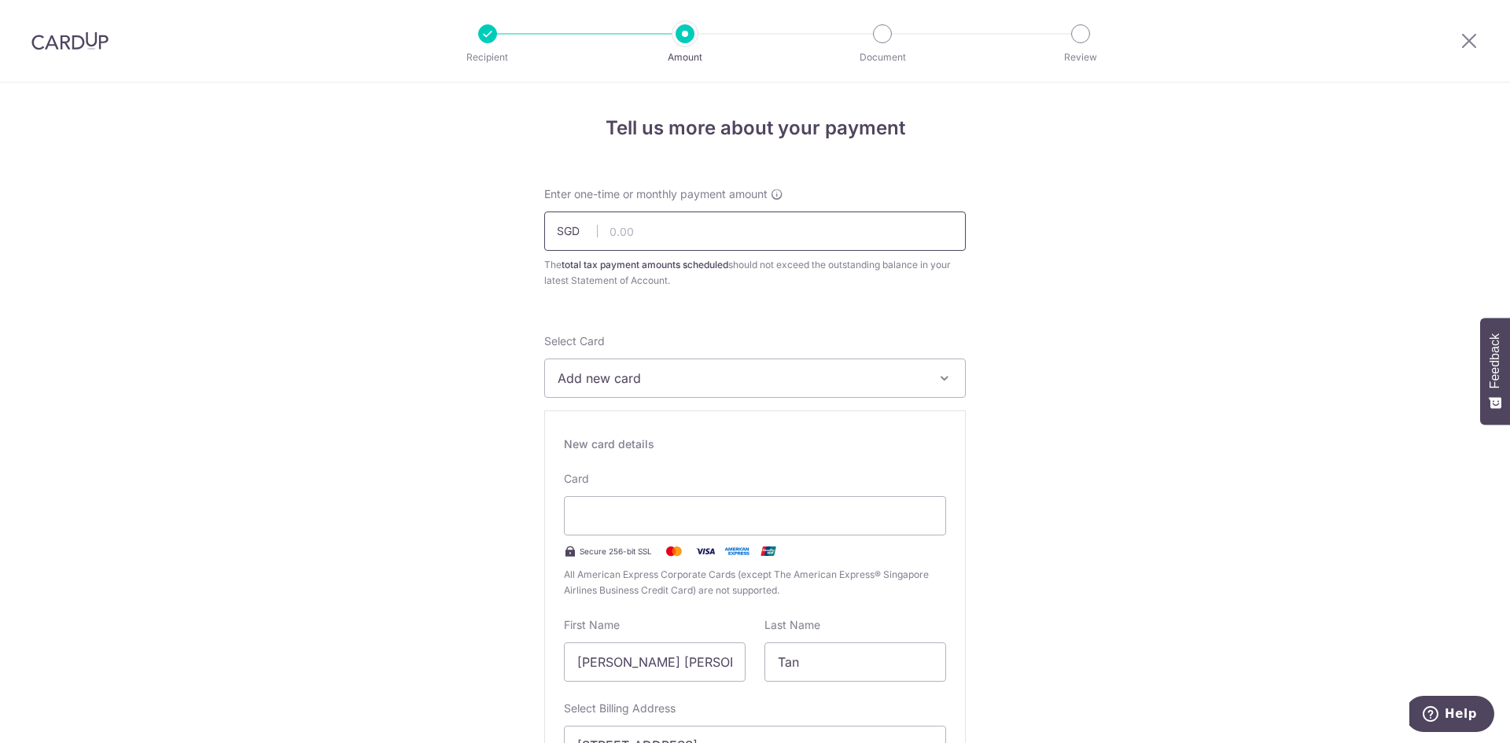
click at [662, 220] on input "text" at bounding box center [755, 231] width 422 height 39
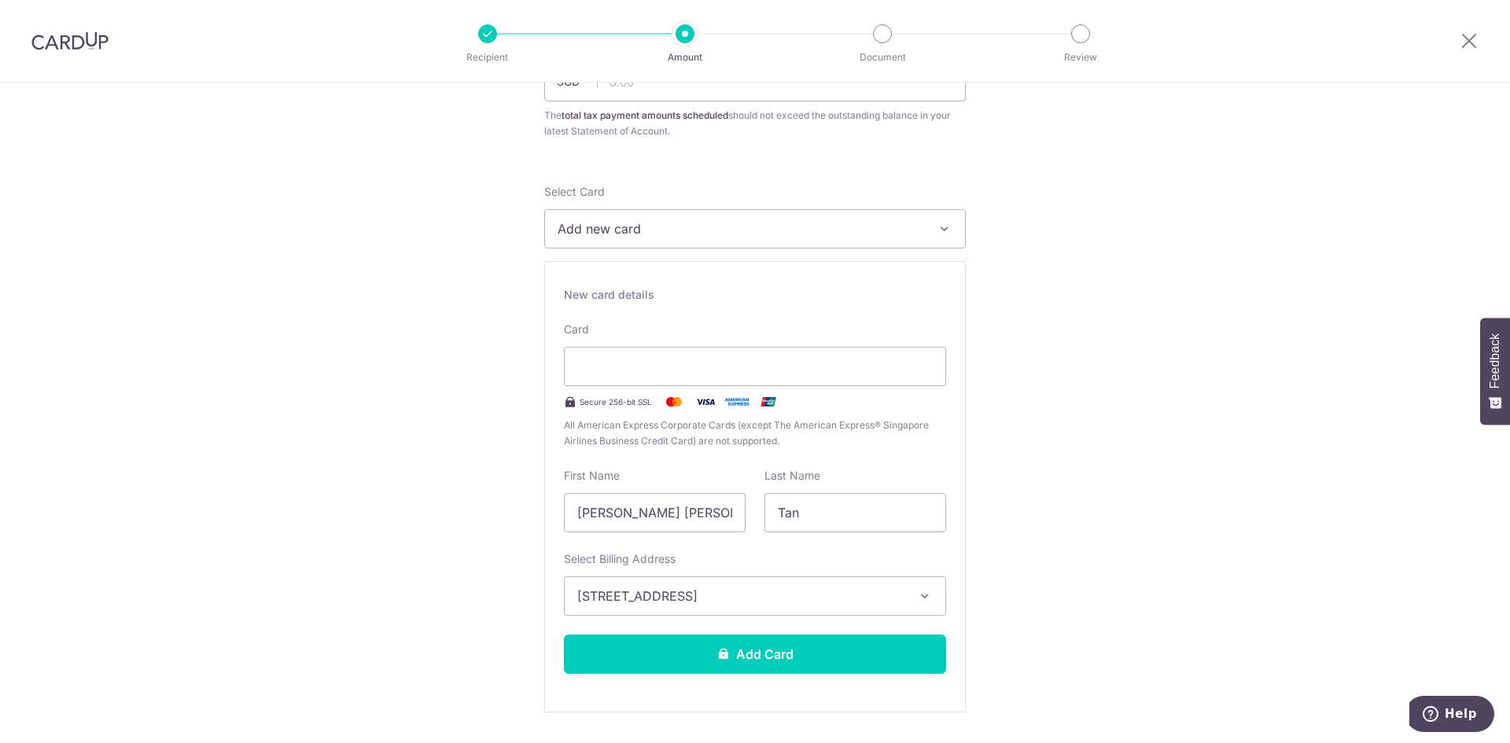
scroll to position [393, 0]
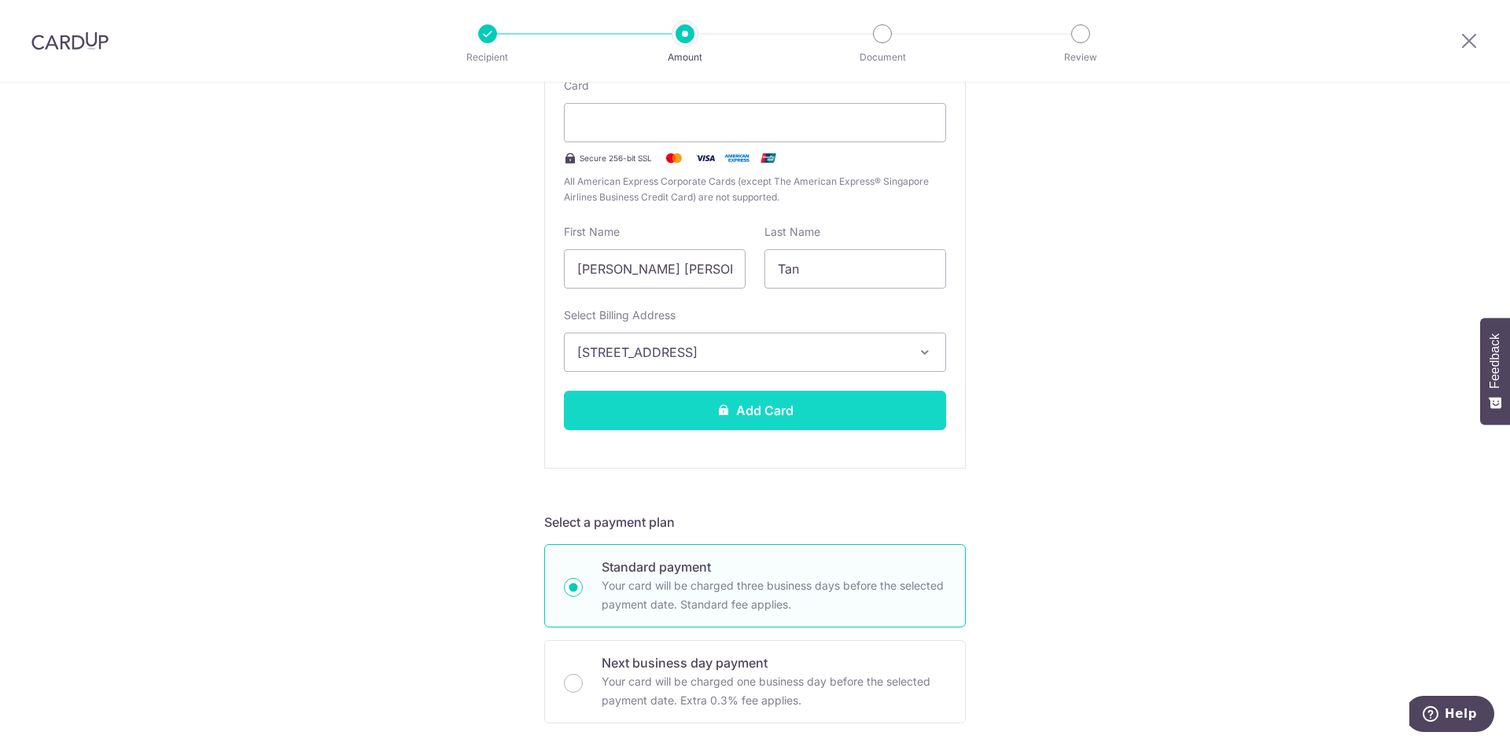
click at [731, 416] on button "Add Card" at bounding box center [755, 410] width 382 height 39
